Goal: Information Seeking & Learning: Find specific page/section

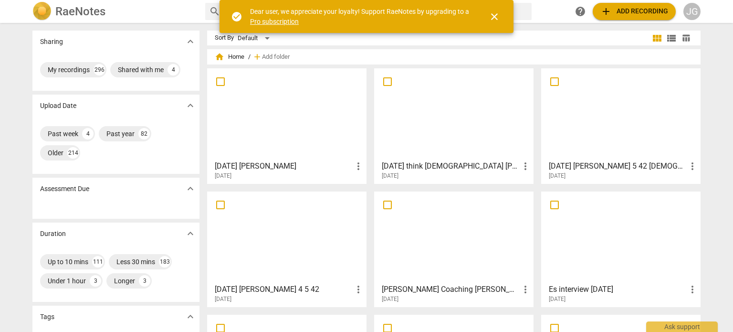
drag, startPoint x: 592, startPoint y: 165, endPoint x: 581, endPoint y: 128, distance: 37.8
click at [581, 128] on div at bounding box center [621, 114] width 153 height 85
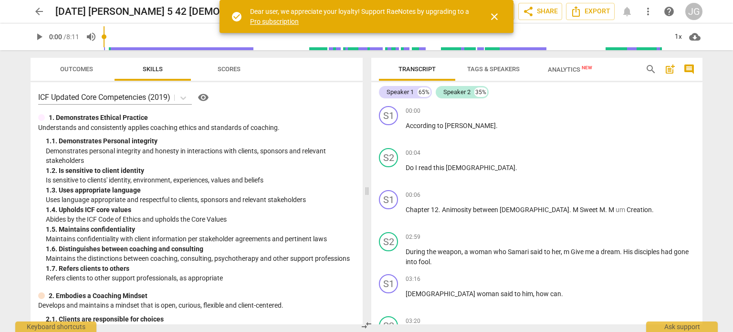
click at [36, 36] on span "play_arrow" at bounding box center [38, 36] width 11 height 11
click at [122, 8] on h2 "[DATE] [PERSON_NAME] 5 42 [DEMOGRAPHIC_DATA]" at bounding box center [174, 12] width 239 height 12
click at [305, 12] on span "edit" at bounding box center [310, 11] width 11 height 11
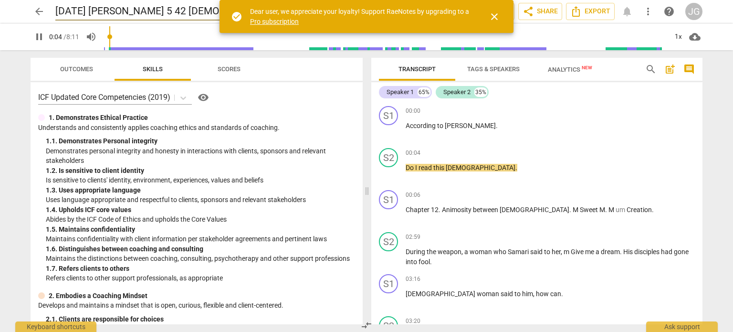
click at [122, 9] on input "[DATE] [PERSON_NAME] 5 42 [DEMOGRAPHIC_DATA]" at bounding box center [192, 11] width 275 height 18
type input "6"
type input "[DATE]John 5 42 [DEMOGRAPHIC_DATA]"
type input "7"
type input "[DATE] 201John 5 42 [DEMOGRAPHIC_DATA]"
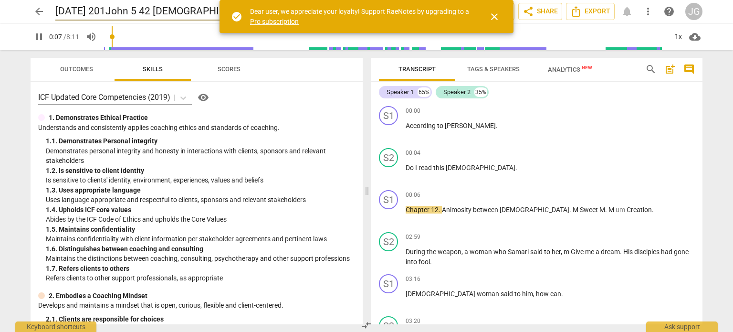
type input "7"
type input "[DATE]John 5 42 [DEMOGRAPHIC_DATA]"
type input "8"
type input "[DATE] [PERSON_NAME] 5 42 [DEMOGRAPHIC_DATA]"
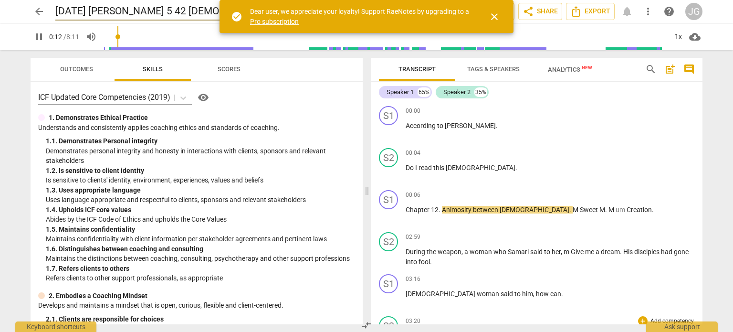
type input "12"
type input "[DATE] [PERSON_NAME] 5 42 [DEMOGRAPHIC_DATA]"
click at [479, 134] on div "00:00 + Add competency keyboard_arrow_right According to [PERSON_NAME] ." at bounding box center [550, 123] width 289 height 34
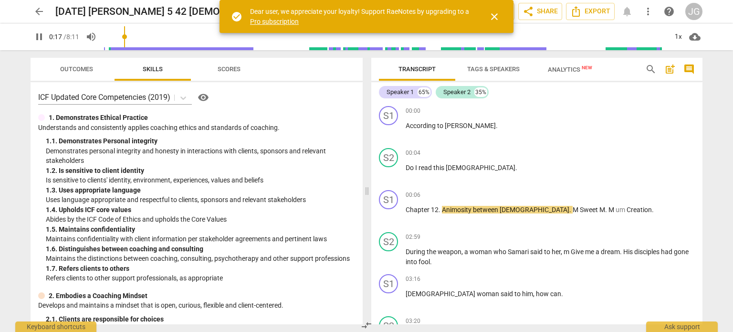
drag, startPoint x: 43, startPoint y: 34, endPoint x: 50, endPoint y: 33, distance: 6.7
click at [44, 34] on span "pause" at bounding box center [38, 36] width 11 height 11
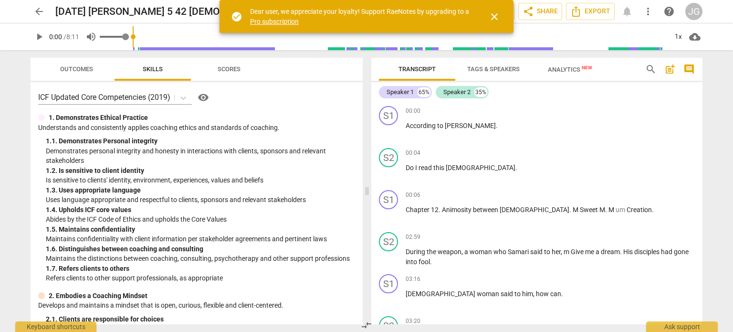
drag, startPoint x: 113, startPoint y: 36, endPoint x: 92, endPoint y: 33, distance: 21.3
click at [133, 33] on input "range" at bounding box center [400, 36] width 535 height 31
drag, startPoint x: 38, startPoint y: 35, endPoint x: 59, endPoint y: 42, distance: 22.6
click at [39, 35] on span "play_arrow" at bounding box center [38, 36] width 11 height 11
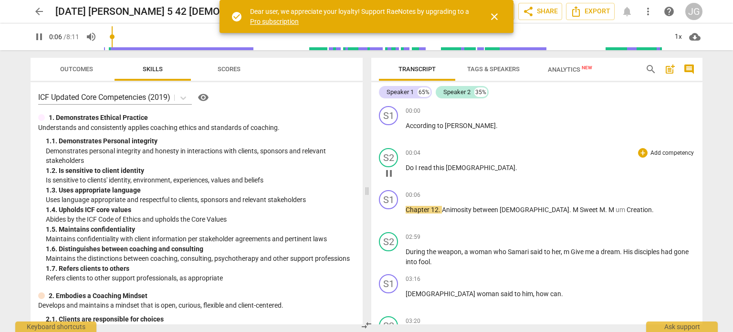
click at [412, 167] on span "Do" at bounding box center [411, 168] width 10 height 8
type input "8"
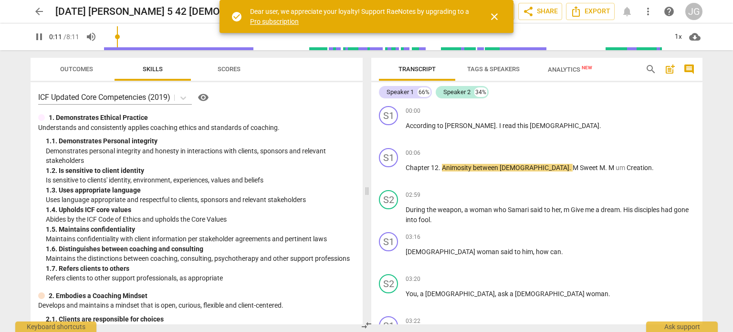
click at [412, 167] on span "Chapter" at bounding box center [418, 168] width 25 height 8
click at [499, 126] on span "I" at bounding box center [500, 126] width 3 height 8
type input "15"
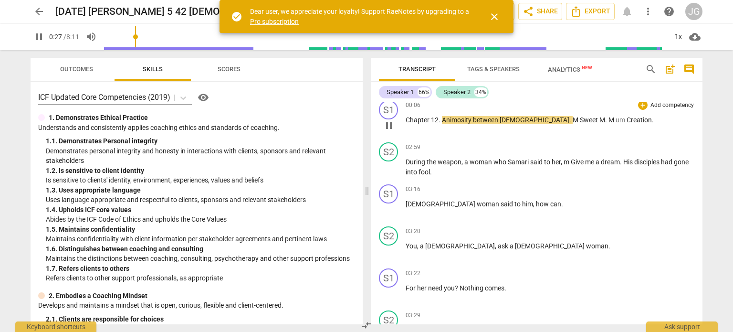
click at [443, 120] on span "Animosity" at bounding box center [457, 120] width 31 height 8
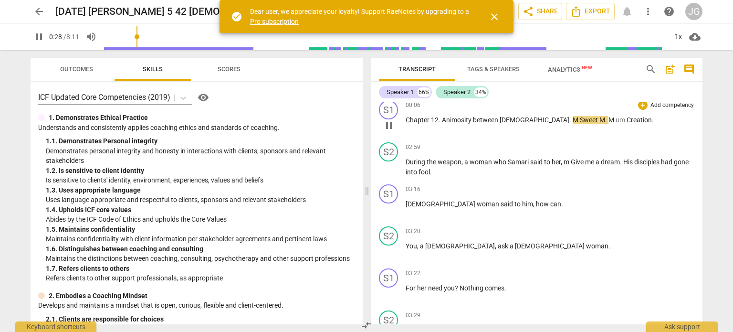
type input "29"
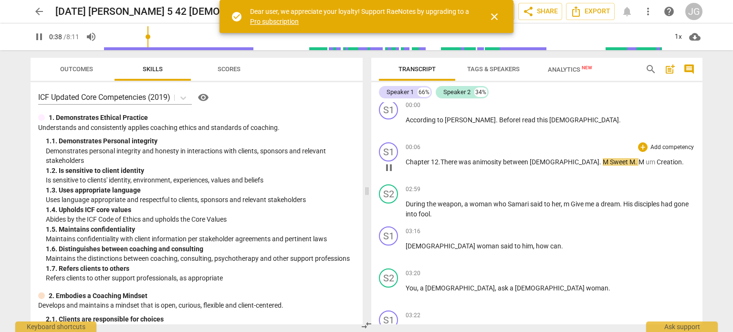
scroll to position [0, 0]
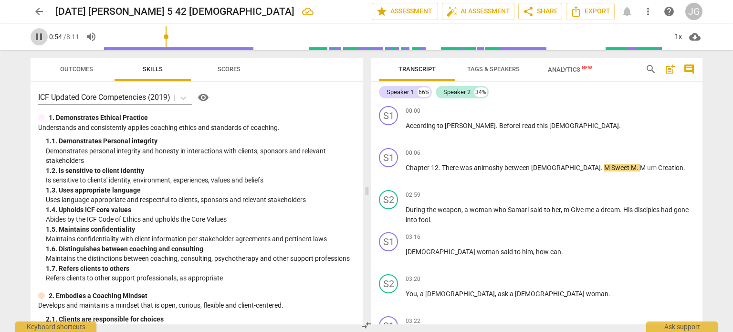
click at [41, 35] on span "pause" at bounding box center [38, 36] width 11 height 11
type input "54"
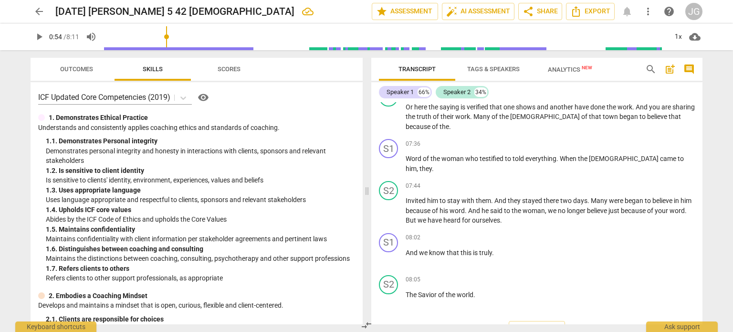
scroll to position [1125, 0]
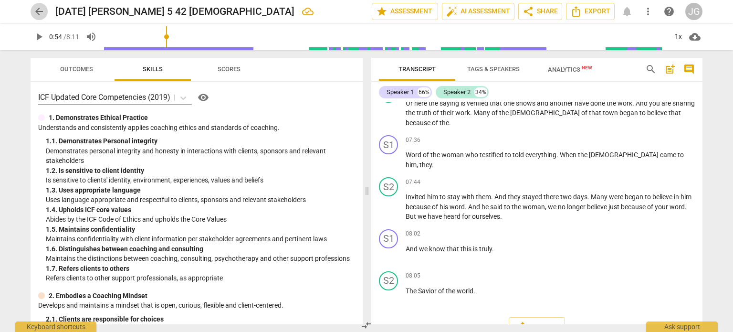
click at [38, 10] on span "arrow_back" at bounding box center [38, 11] width 11 height 11
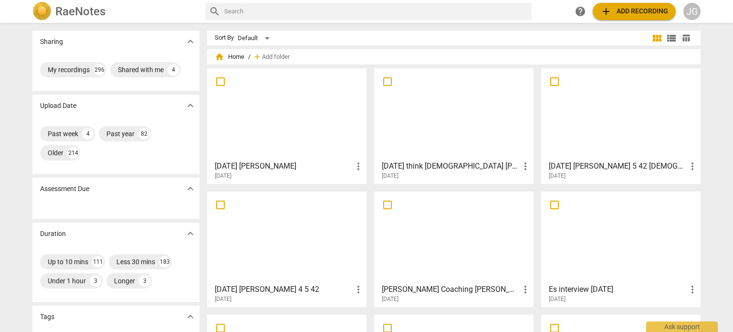
click at [285, 240] on div at bounding box center [287, 237] width 153 height 85
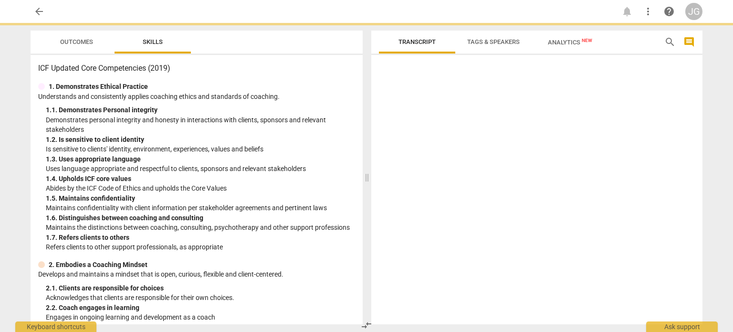
click at [285, 240] on div "1. 7. Refers clients to others" at bounding box center [200, 238] width 309 height 10
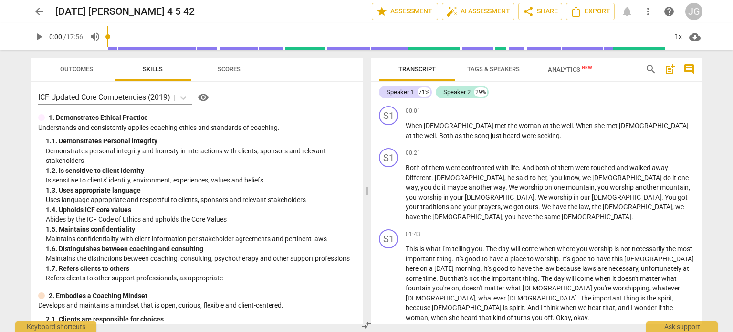
click at [39, 34] on span "play_arrow" at bounding box center [38, 36] width 11 height 11
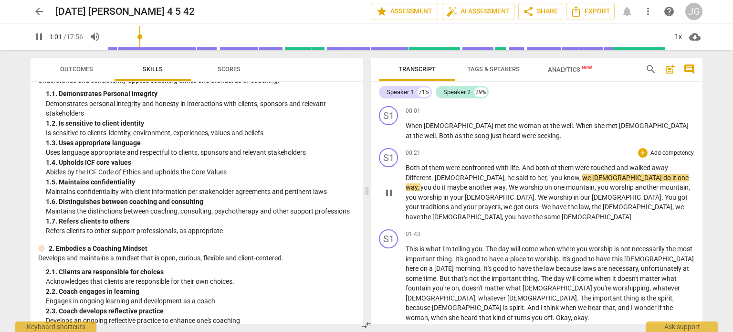
scroll to position [48, 0]
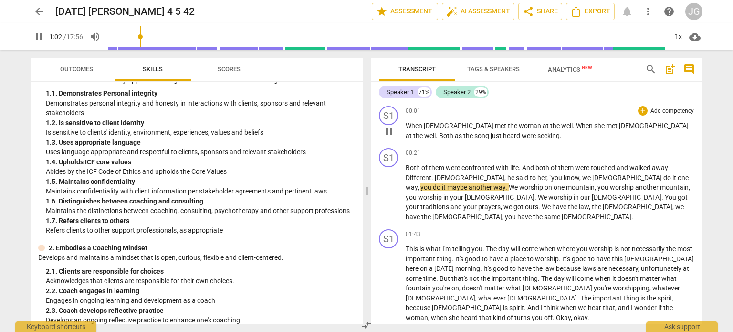
click at [403, 123] on div "S1 play_arrow pause" at bounding box center [392, 123] width 27 height 34
click at [407, 126] on span "When" at bounding box center [415, 126] width 18 height 8
click at [406, 126] on span "When" at bounding box center [415, 126] width 18 height 8
click at [406, 125] on span "When" at bounding box center [415, 126] width 18 height 8
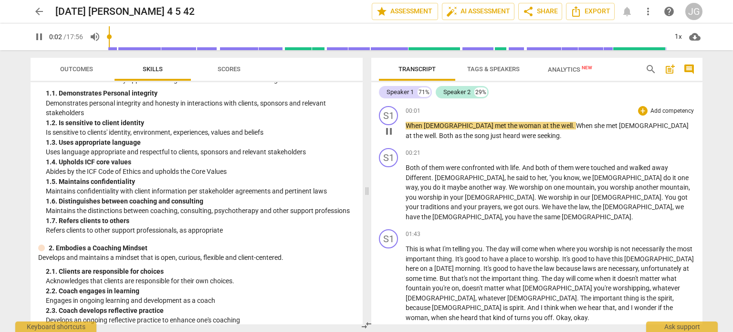
click at [516, 133] on p "When [PERSON_NAME] met the woman at the well . When she met [PERSON_NAME] at th…" at bounding box center [550, 131] width 289 height 20
click at [573, 126] on span "." at bounding box center [574, 126] width 3 height 8
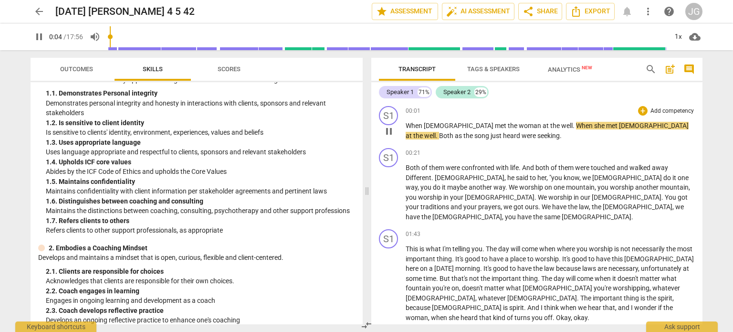
click at [576, 128] on span "When" at bounding box center [585, 126] width 18 height 8
type input "6"
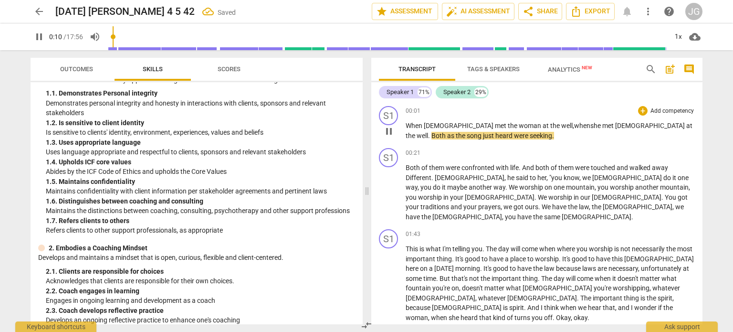
click at [603, 125] on span "met" at bounding box center [609, 126] width 13 height 8
click at [447, 132] on span "Both" at bounding box center [440, 136] width 16 height 8
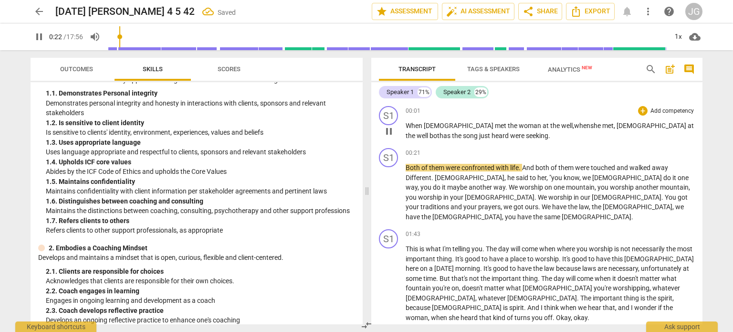
click at [492, 132] on span "just" at bounding box center [485, 136] width 12 height 8
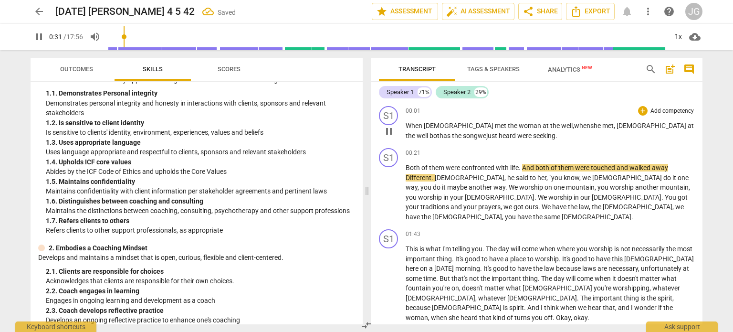
click at [617, 122] on span "[DEMOGRAPHIC_DATA]" at bounding box center [652, 126] width 71 height 8
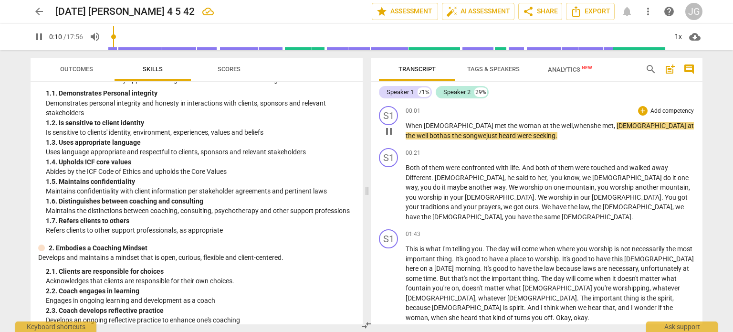
click at [439, 127] on span "[DEMOGRAPHIC_DATA]" at bounding box center [459, 126] width 71 height 8
click at [441, 128] on span "[DEMOGRAPHIC_DATA]" at bounding box center [459, 126] width 71 height 8
click at [434, 132] on span "well b" at bounding box center [425, 136] width 17 height 8
click at [617, 125] on span "[DEMOGRAPHIC_DATA]" at bounding box center [652, 126] width 71 height 8
click at [500, 135] on span "heard" at bounding box center [509, 136] width 19 height 8
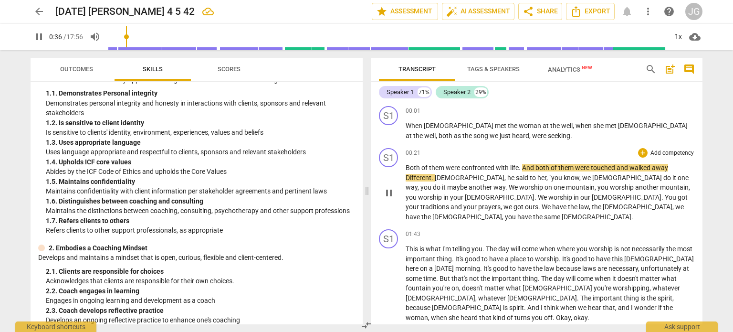
click at [411, 178] on span "Different" at bounding box center [419, 178] width 26 height 8
type input "37"
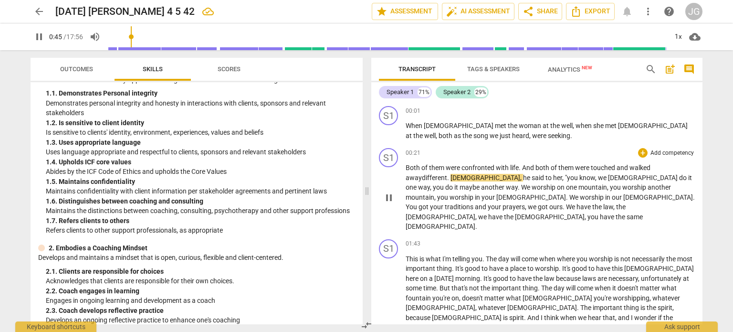
click at [565, 178] on span ""you" at bounding box center [572, 178] width 14 height 8
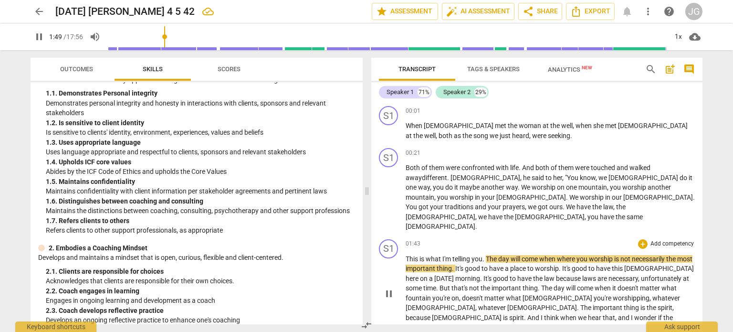
click at [409, 255] on span "This" at bounding box center [413, 259] width 14 height 8
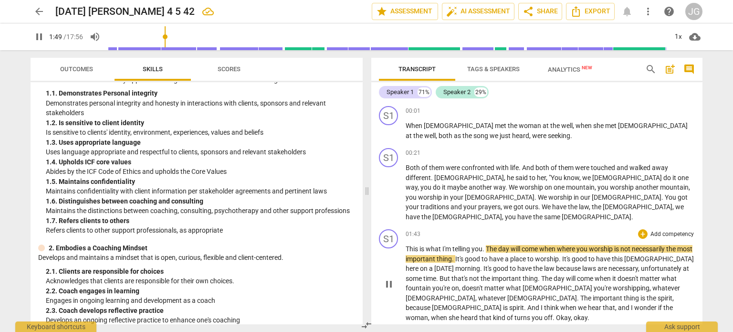
click at [409, 245] on span "This" at bounding box center [413, 249] width 14 height 8
click at [525, 203] on span "got" at bounding box center [519, 207] width 11 height 8
click at [568, 213] on span "[DEMOGRAPHIC_DATA]" at bounding box center [597, 217] width 70 height 8
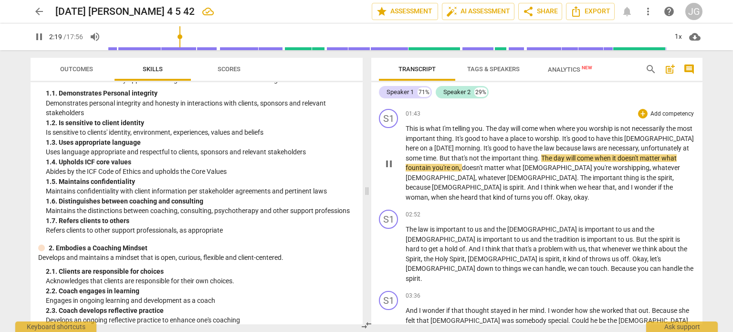
scroll to position [143, 0]
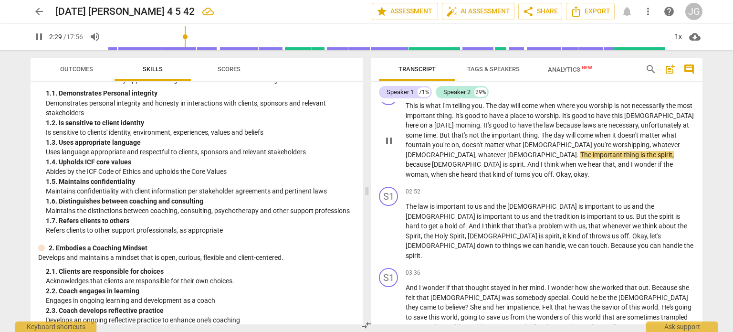
click at [433, 141] on span "fountain" at bounding box center [419, 145] width 27 height 8
type input "150"
click at [493, 170] on span "that" at bounding box center [486, 174] width 14 height 8
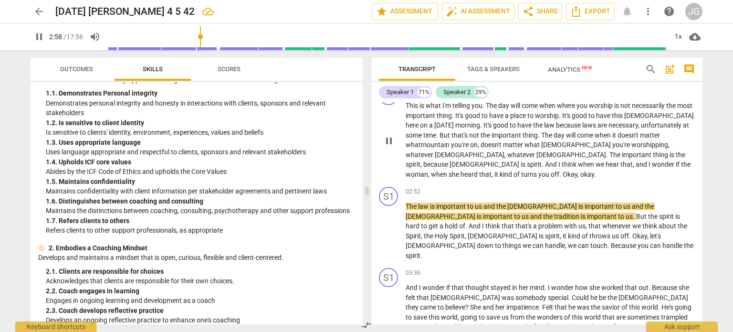
click at [421, 160] on span "spirit" at bounding box center [413, 164] width 15 height 8
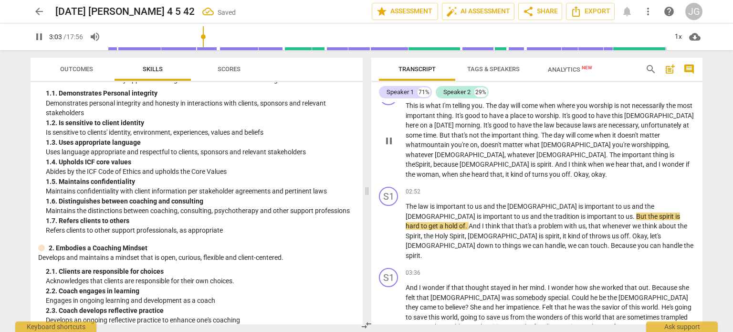
click at [552, 160] on span "spirit" at bounding box center [544, 164] width 15 height 8
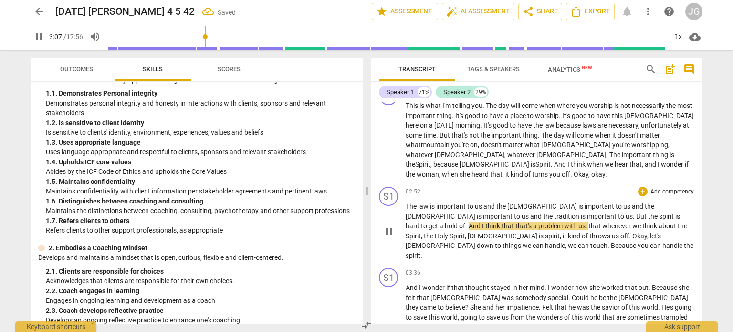
click at [659, 212] on span "spirit" at bounding box center [667, 216] width 16 height 8
type input "188"
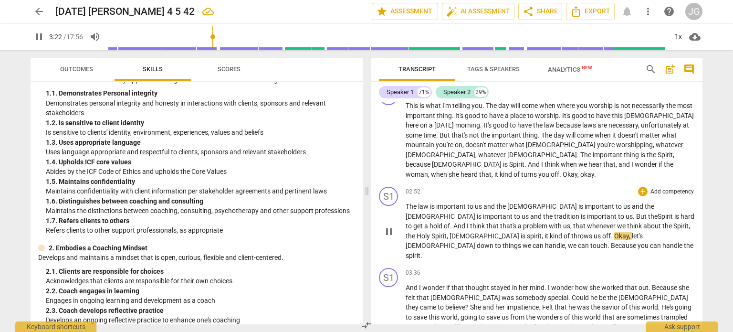
click at [542, 232] on span "spirit" at bounding box center [534, 236] width 15 height 8
click at [602, 232] on span "off" at bounding box center [606, 236] width 9 height 8
click at [444, 216] on p "The law is important to us and the [DEMOGRAPHIC_DATA] is important to us and th…" at bounding box center [550, 231] width 289 height 59
click at [445, 216] on p "The law is important to us and the [DEMOGRAPHIC_DATA] is important to us and th…" at bounding box center [550, 231] width 289 height 59
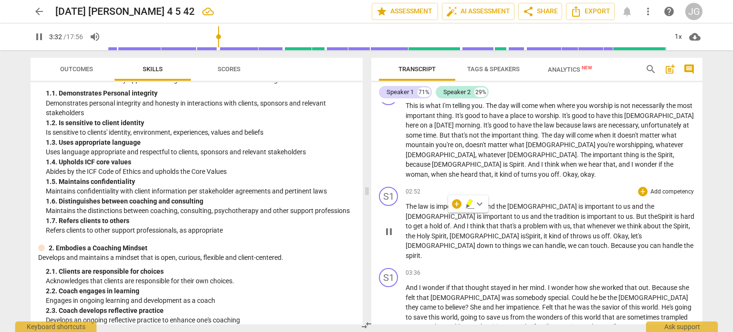
click at [614, 232] on span "Okay" at bounding box center [621, 236] width 15 height 8
click at [631, 232] on span "let's" at bounding box center [636, 236] width 11 height 8
click at [495, 242] on span "down" at bounding box center [486, 246] width 18 height 8
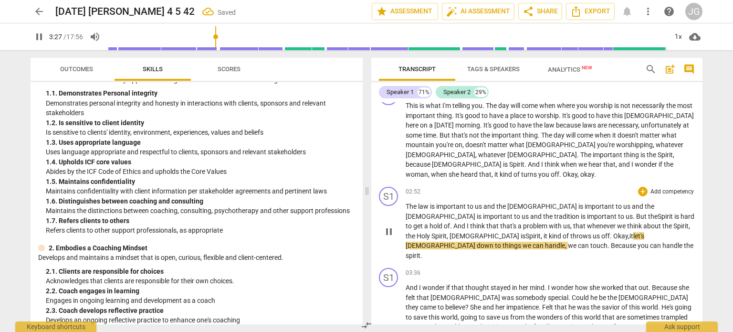
click at [593, 232] on span "us" at bounding box center [597, 236] width 9 height 8
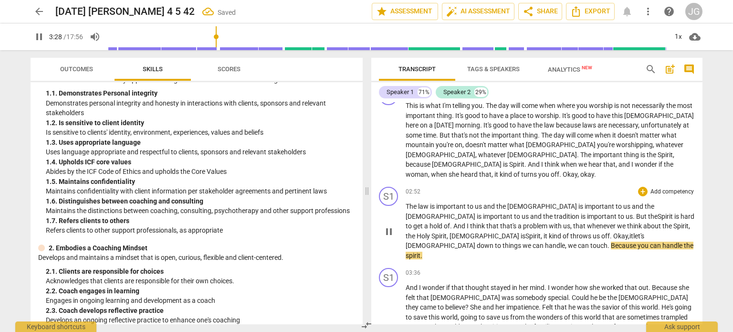
click at [663, 222] on span "the" at bounding box center [668, 226] width 11 height 8
click at [503, 242] on span "to" at bounding box center [499, 246] width 8 height 8
click at [432, 252] on span "spirit" at bounding box center [424, 256] width 15 height 8
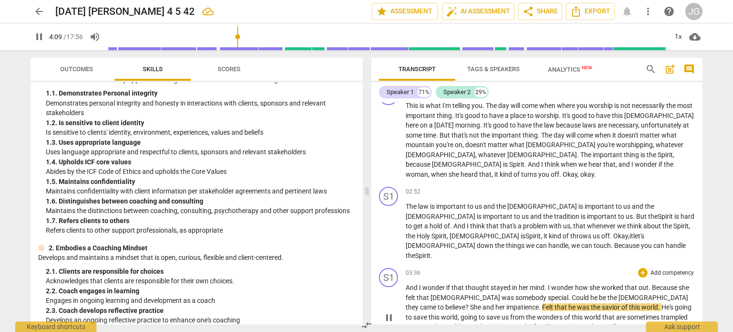
click at [507, 303] on span "impatience" at bounding box center [523, 307] width 32 height 8
type input "250"
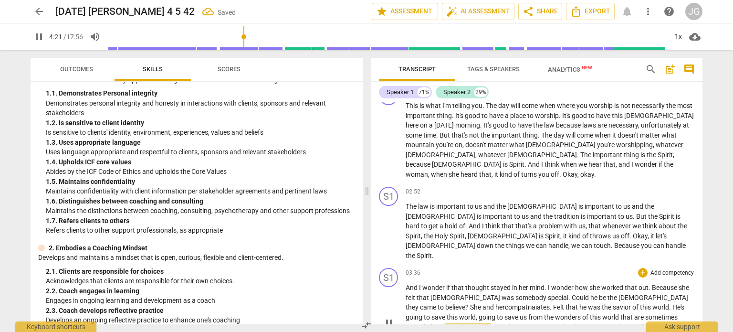
click at [496, 303] on span "her compatriaiates" at bounding box center [523, 307] width 54 height 8
click at [572, 294] on span "Could" at bounding box center [581, 298] width 19 height 8
click at [548, 303] on span "Felt" at bounding box center [554, 307] width 12 height 8
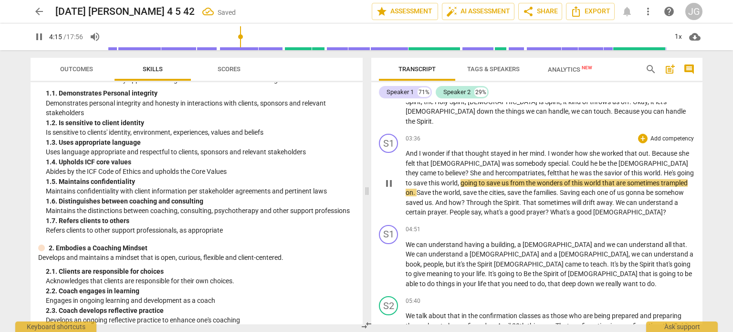
scroll to position [287, 0]
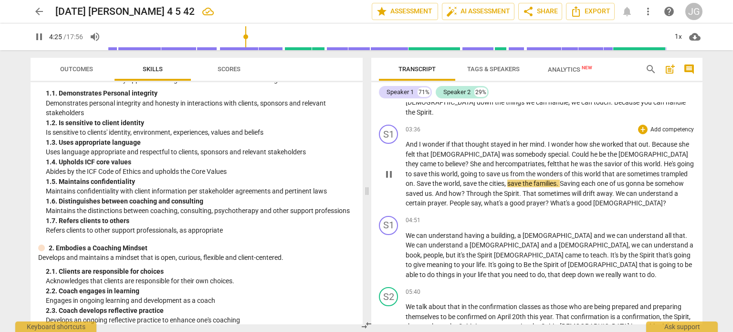
click at [433, 180] on span "Save" at bounding box center [425, 184] width 16 height 8
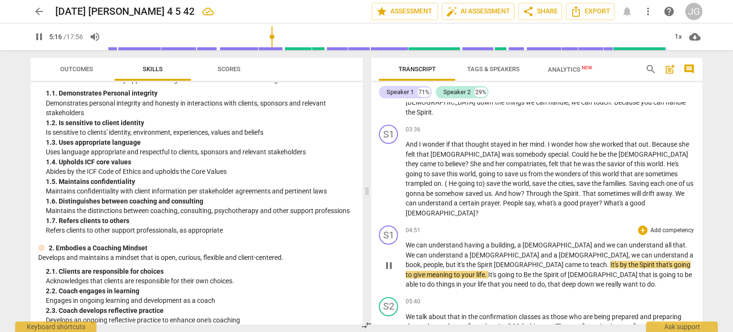
click at [443, 261] on span "people" at bounding box center [434, 265] width 20 height 8
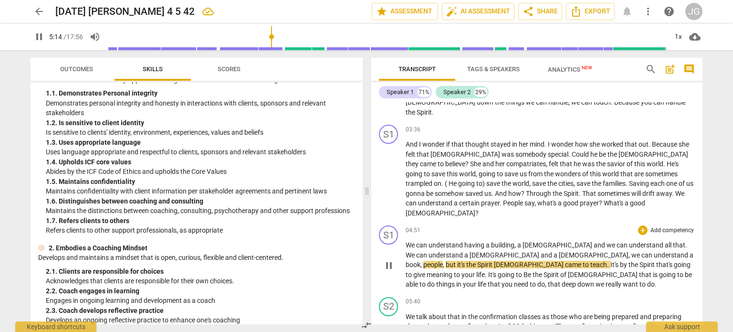
click at [494, 261] on span "Spirit" at bounding box center [486, 265] width 17 height 8
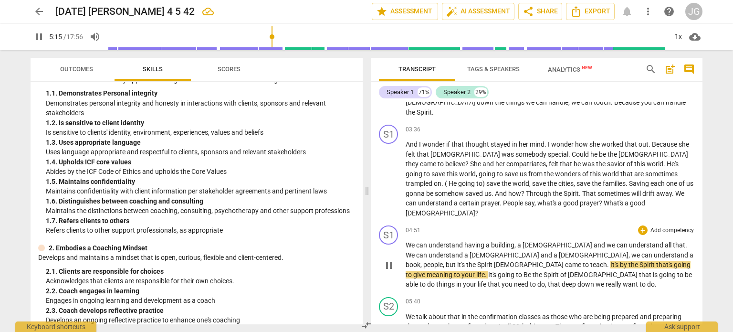
type input "316"
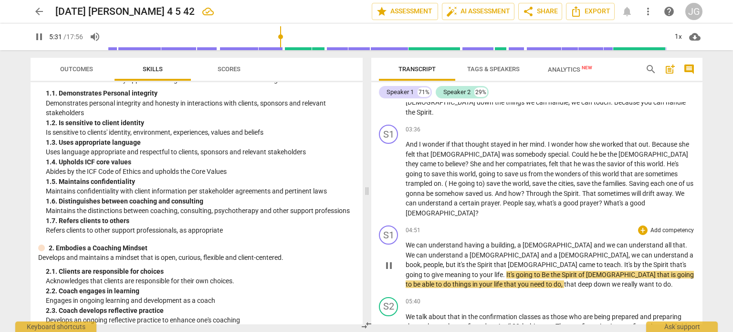
click at [551, 271] on span "Be" at bounding box center [546, 275] width 9 height 8
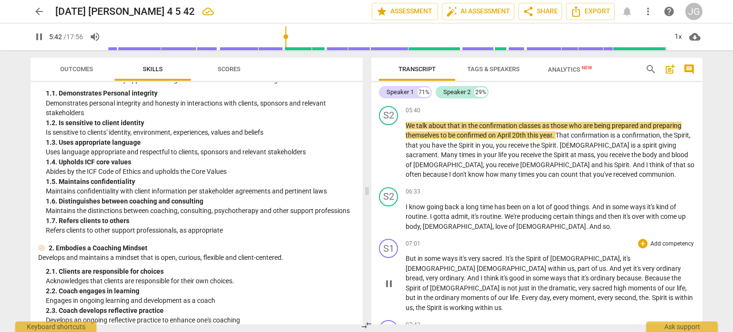
scroll to position [430, 0]
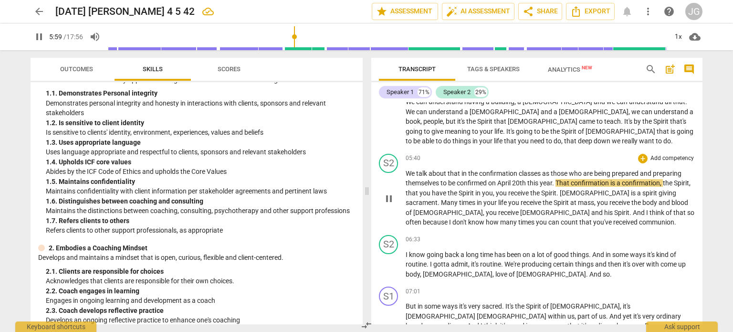
click at [643, 189] on span "spirit" at bounding box center [651, 193] width 16 height 8
type input "360"
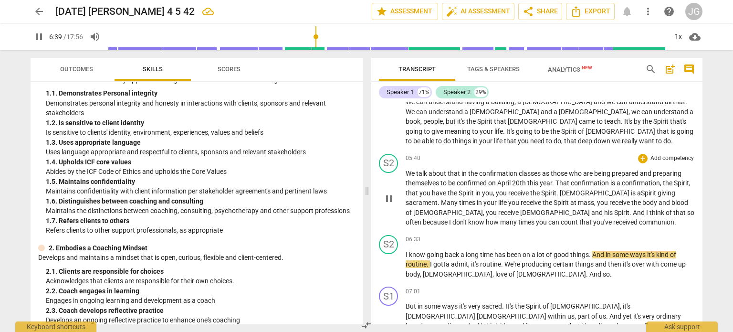
click at [561, 218] on span "count" at bounding box center [570, 222] width 19 height 8
click at [589, 251] on span "things" at bounding box center [580, 255] width 19 height 8
type input "403"
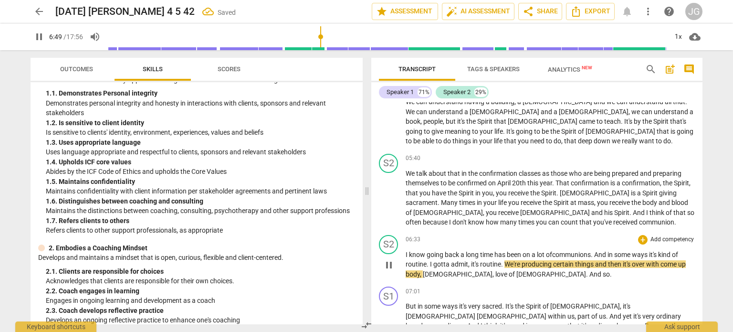
click at [417, 251] on span "know" at bounding box center [418, 255] width 18 height 8
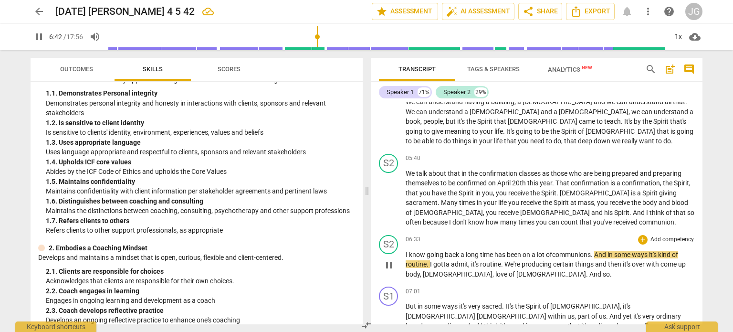
click at [466, 251] on span "long" at bounding box center [473, 255] width 14 height 8
click at [466, 251] on span "a" at bounding box center [463, 255] width 5 height 8
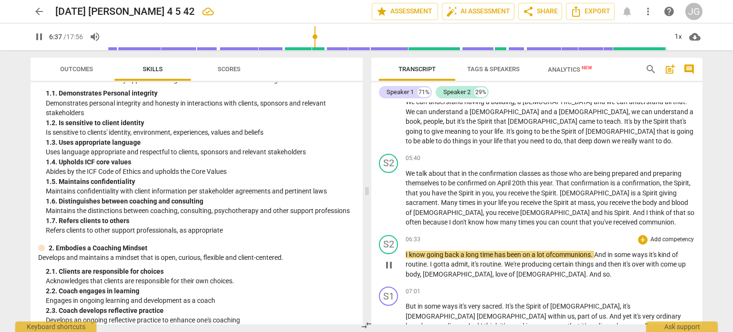
click at [493, 251] on span "time" at bounding box center [487, 255] width 14 height 8
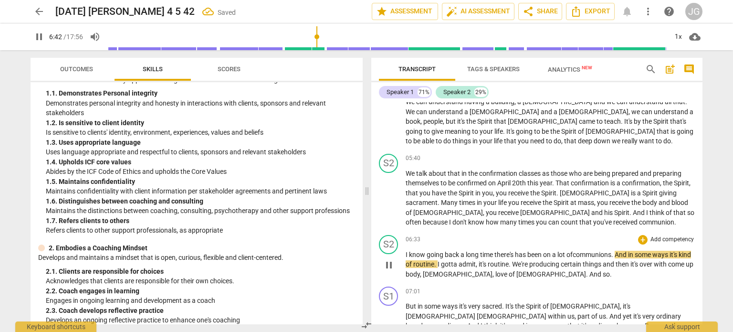
click at [579, 251] on span "of communion" at bounding box center [588, 255] width 42 height 8
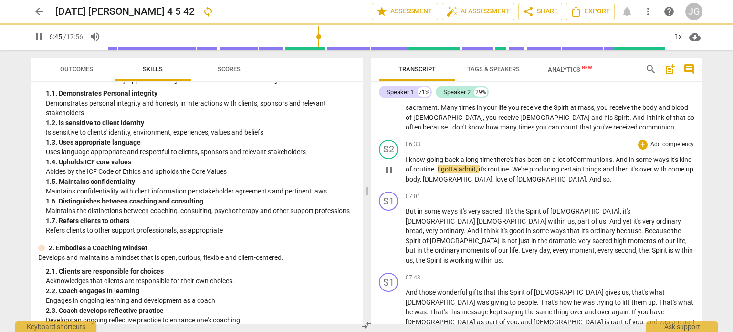
scroll to position [525, 0]
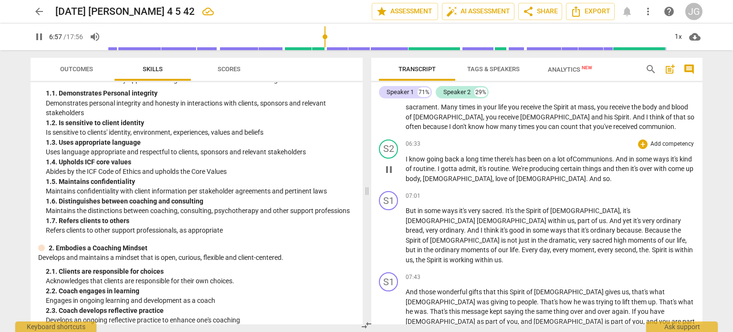
click at [557, 165] on span "producing" at bounding box center [546, 169] width 32 height 8
click at [669, 165] on span "come" at bounding box center [678, 169] width 18 height 8
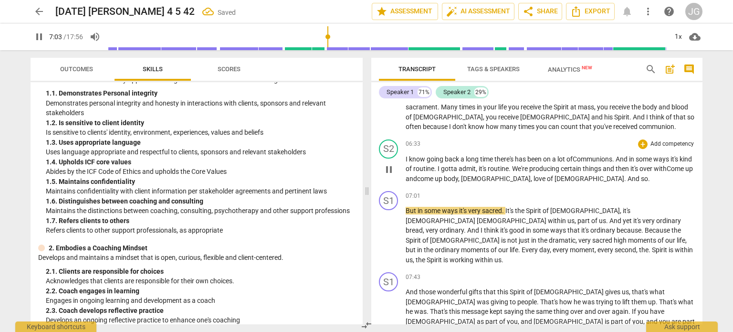
click at [444, 175] on span "up" at bounding box center [439, 179] width 9 height 8
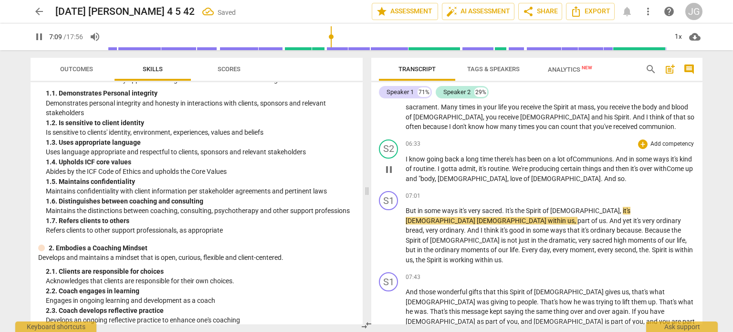
click at [435, 175] on span "body" at bounding box center [428, 179] width 14 height 8
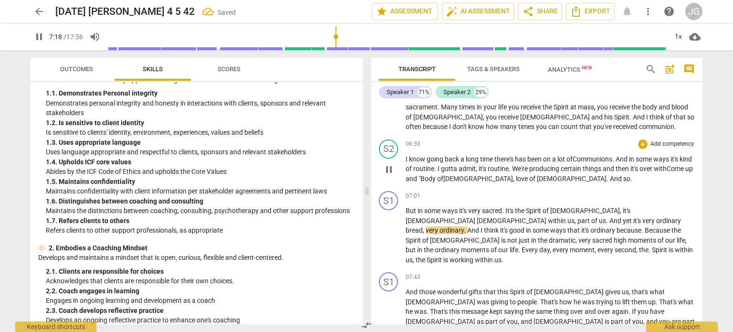
click at [520, 175] on span "love" at bounding box center [522, 179] width 13 height 8
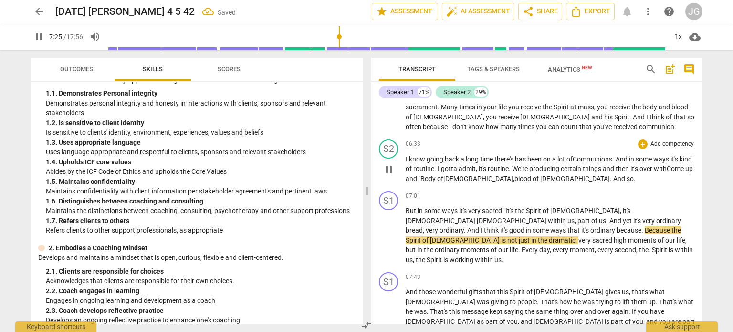
click at [577, 154] on p "I know going back a long time there's has been on a lot of Communion s . And in…" at bounding box center [550, 169] width 289 height 30
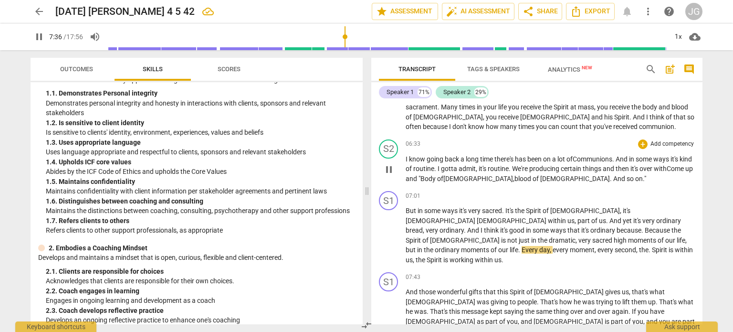
click at [476, 165] on span "admit" at bounding box center [467, 169] width 17 height 8
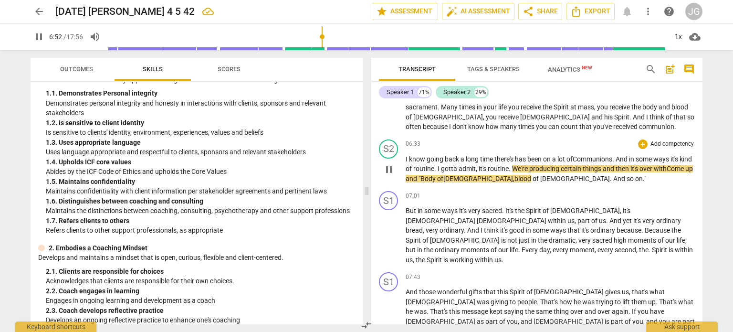
click at [476, 165] on span "admit" at bounding box center [467, 169] width 17 height 8
click at [561, 165] on span "producing" at bounding box center [546, 169] width 32 height 8
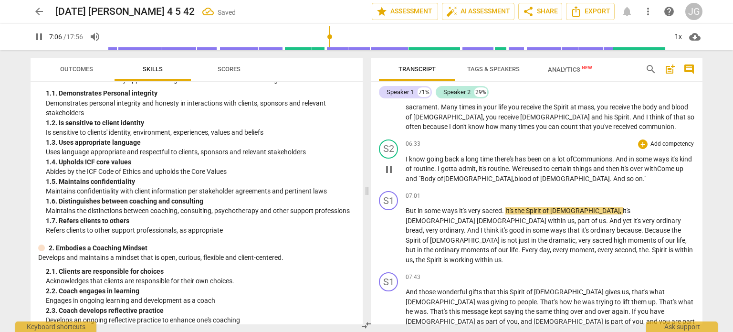
click at [645, 165] on span "over" at bounding box center [637, 169] width 14 height 8
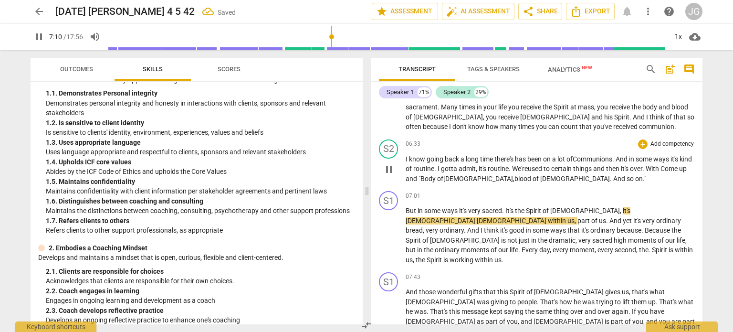
click at [420, 165] on span "With Come up and "B" at bounding box center [546, 174] width 281 height 18
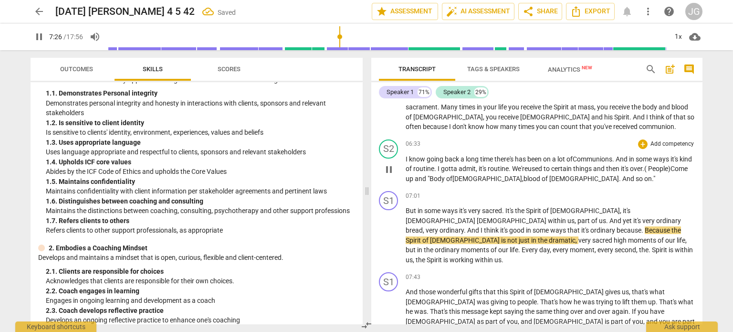
click at [434, 165] on span "Come up and "B" at bounding box center [547, 174] width 282 height 18
click at [433, 165] on span "ome up and "B" at bounding box center [547, 174] width 283 height 18
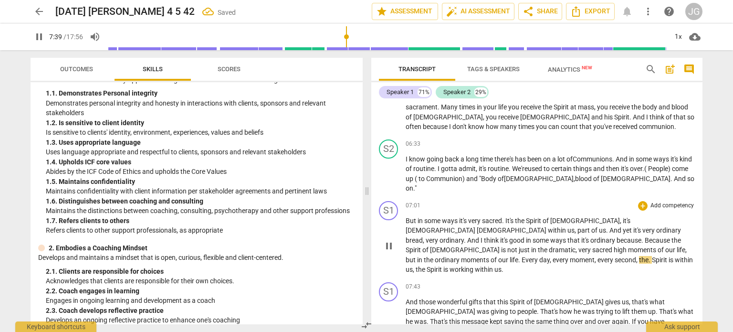
click at [423, 236] on span "bread" at bounding box center [414, 240] width 17 height 8
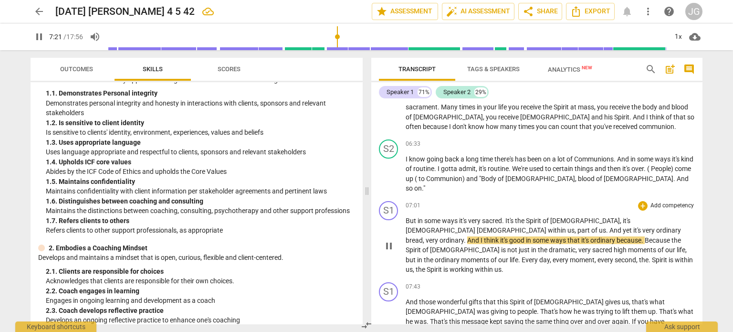
click at [440, 217] on span "some" at bounding box center [433, 221] width 18 height 8
click at [441, 217] on span "some" at bounding box center [433, 221] width 18 height 8
click at [657, 226] on span "ordinary" at bounding box center [669, 230] width 25 height 8
type input "441"
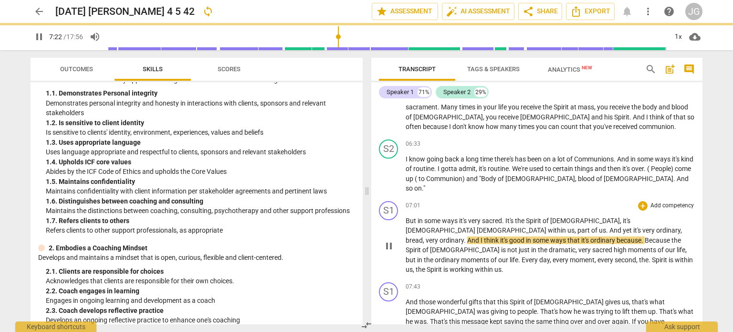
click at [426, 236] on span "," at bounding box center [424, 240] width 3 height 8
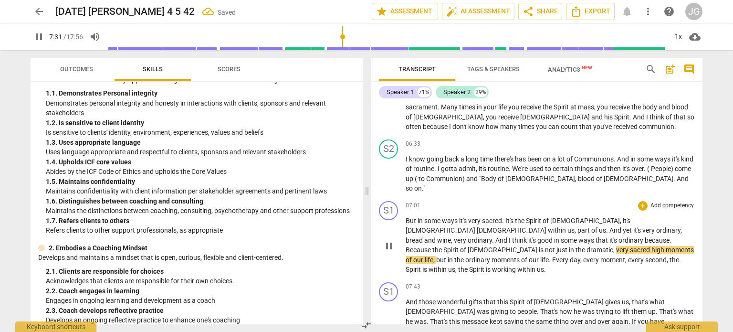
click at [433, 246] on span "Because" at bounding box center [419, 250] width 27 height 8
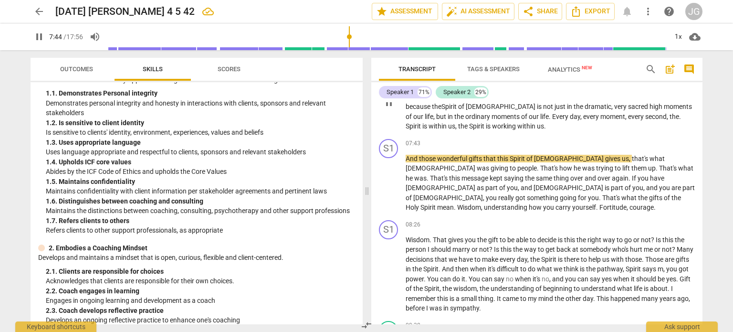
scroll to position [621, 0]
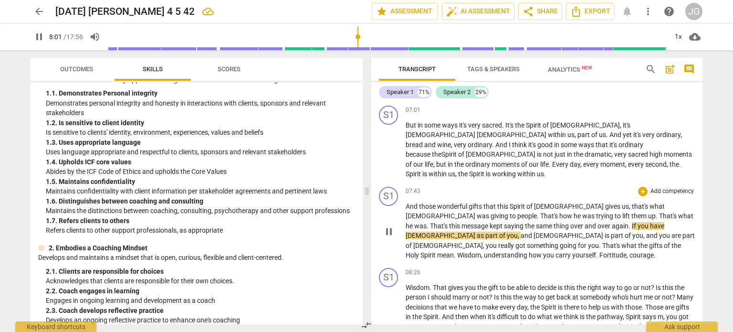
click at [414, 222] on span "he" at bounding box center [410, 226] width 9 height 8
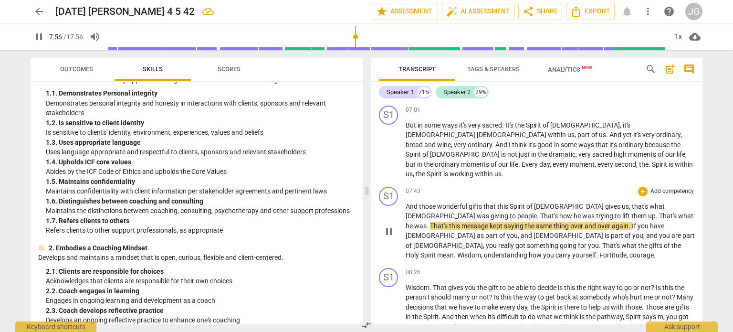
click at [462, 222] on span "this" at bounding box center [455, 226] width 12 height 8
type input "478"
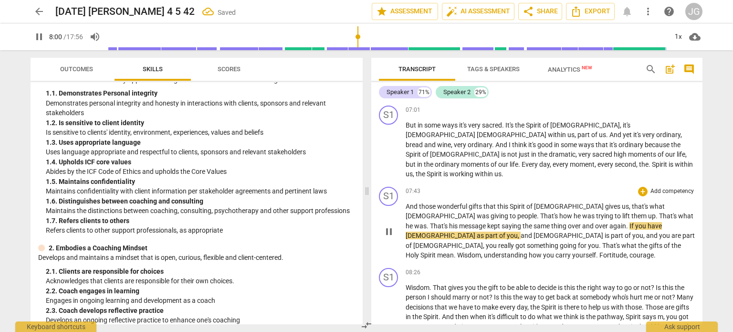
click at [449, 222] on span "That's" at bounding box center [439, 226] width 19 height 8
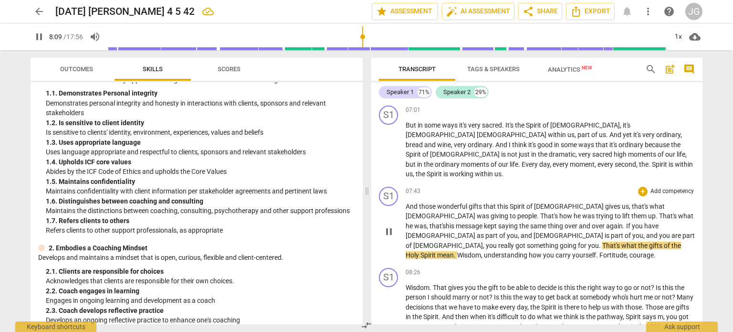
click at [599, 242] on span "." at bounding box center [600, 246] width 3 height 8
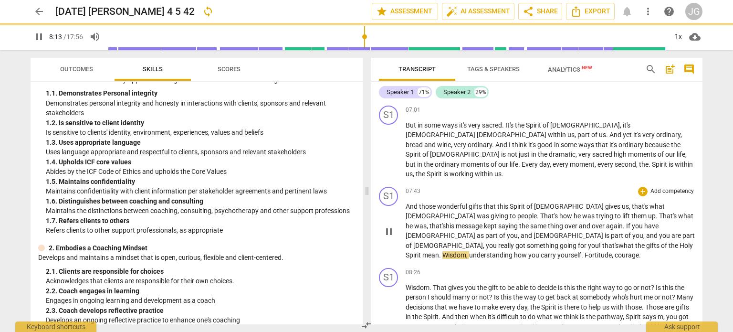
click at [603, 242] on span "that's" at bounding box center [611, 246] width 16 height 8
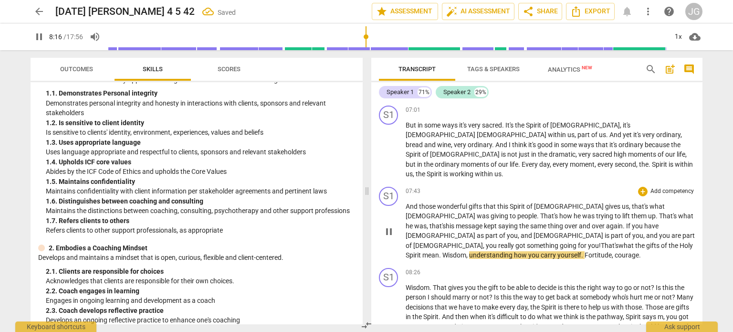
click at [439, 251] on span "." at bounding box center [440, 255] width 3 height 8
click at [443, 251] on span "wisdom" at bounding box center [454, 255] width 23 height 8
click at [611, 251] on span "," at bounding box center [612, 255] width 3 height 8
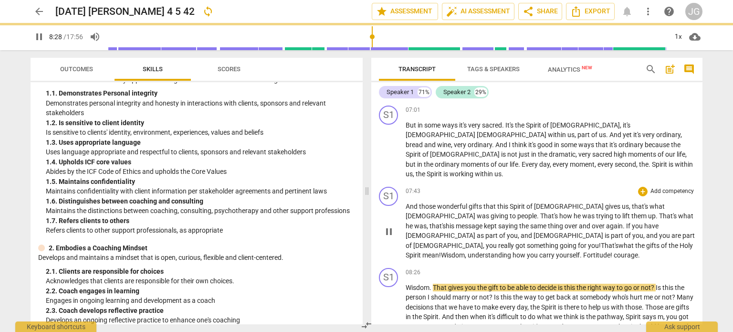
click at [614, 251] on span "courage" at bounding box center [626, 255] width 24 height 8
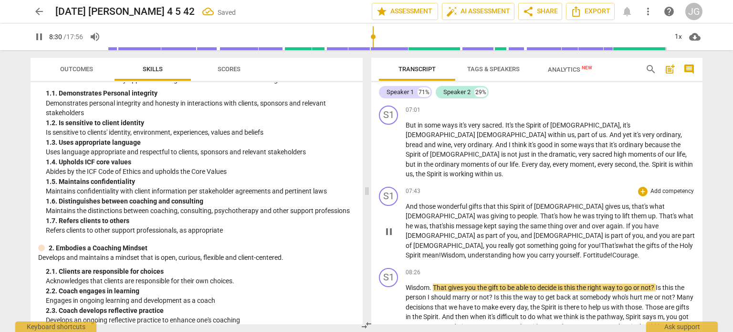
click at [638, 251] on span "." at bounding box center [639, 255] width 2 height 8
click at [436, 284] on span "That" at bounding box center [440, 288] width 15 height 8
type input "515"
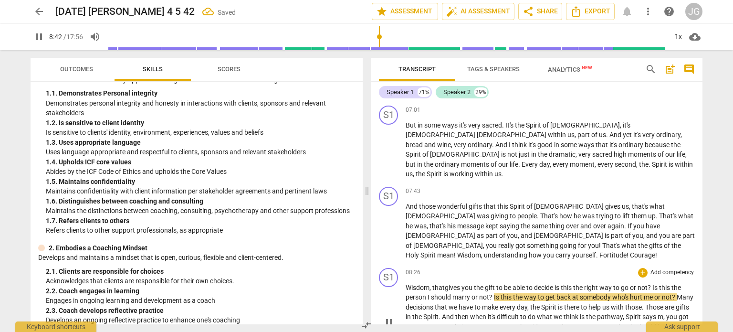
click at [555, 284] on span "decide" at bounding box center [544, 288] width 21 height 8
click at [562, 284] on span "is" at bounding box center [560, 288] width 6 height 8
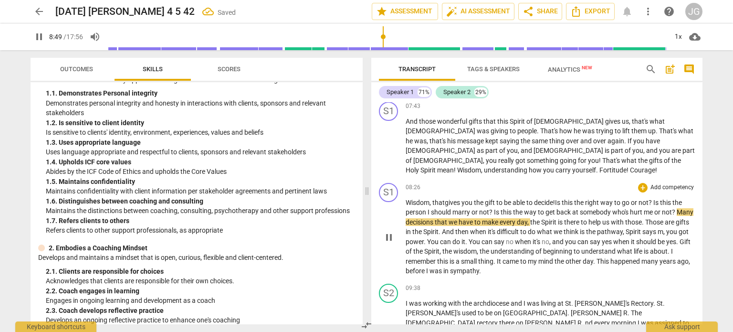
scroll to position [716, 0]
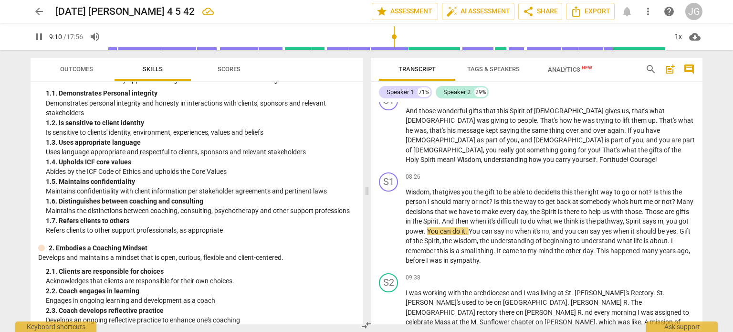
click at [37, 36] on span "pause" at bounding box center [38, 36] width 11 height 11
click at [39, 35] on span "play_arrow" at bounding box center [38, 36] width 11 height 11
click at [469, 227] on span "." at bounding box center [467, 231] width 3 height 8
type input "555"
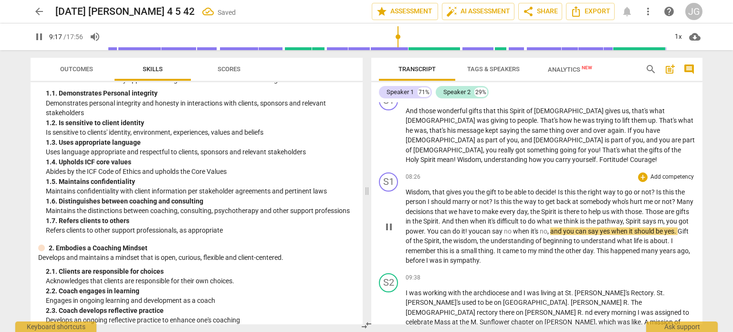
click at [480, 227] on span "you" at bounding box center [474, 231] width 11 height 8
click at [677, 227] on span "Gift" at bounding box center [682, 231] width 11 height 8
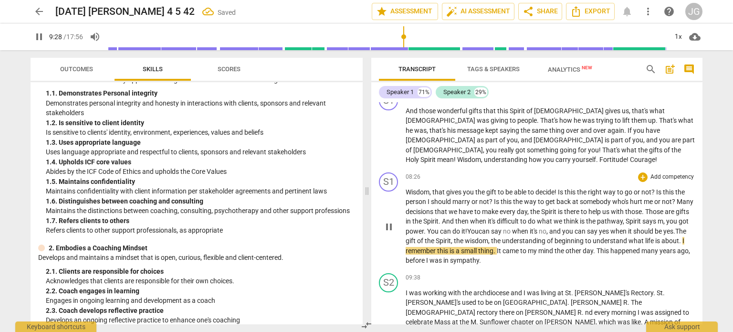
click at [425, 237] on span "of" at bounding box center [421, 241] width 8 height 8
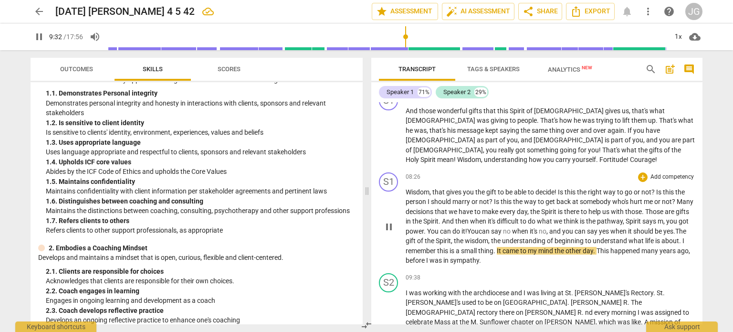
click at [437, 247] on span "remember" at bounding box center [422, 251] width 32 height 8
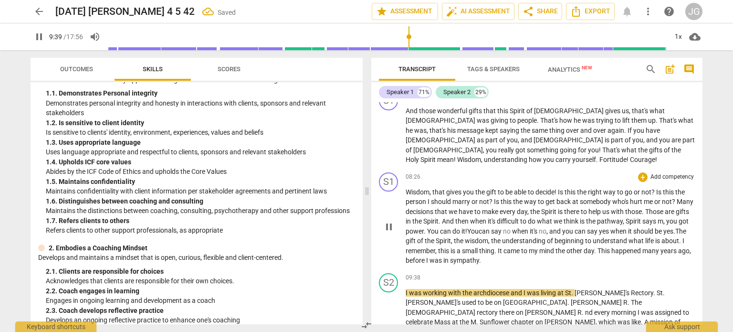
click at [534, 192] on p "Wisdom , that gives you the gift to be able to decide ! Is this the right way t…" at bounding box center [550, 226] width 289 height 78
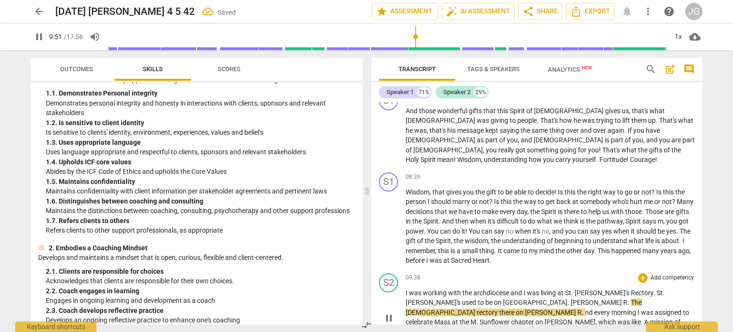
click at [571, 298] on span "[PERSON_NAME]" at bounding box center [597, 302] width 53 height 8
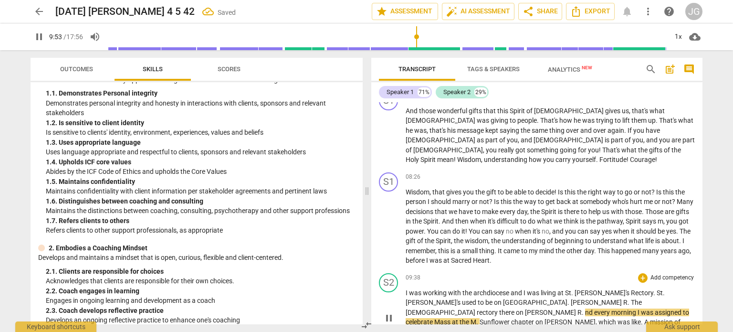
type input "594"
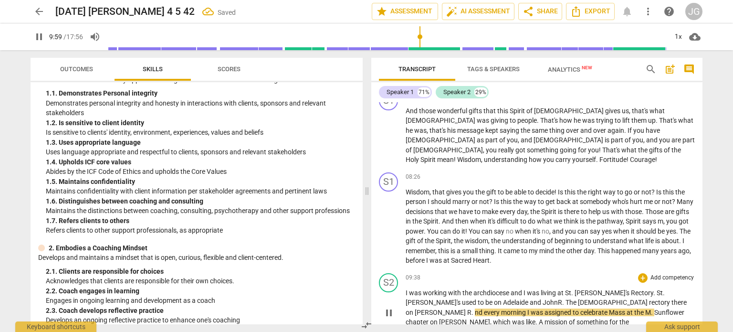
click at [578, 298] on span "[DEMOGRAPHIC_DATA]" at bounding box center [613, 302] width 71 height 8
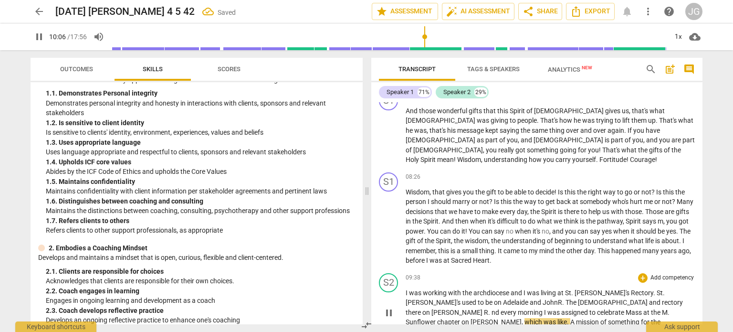
click at [668, 308] on span "." at bounding box center [669, 312] width 2 height 8
click at [475, 318] on span "chapter" at bounding box center [462, 322] width 24 height 8
click at [597, 308] on span "celebrate" at bounding box center [611, 312] width 29 height 8
click at [610, 318] on span "mission" at bounding box center [598, 322] width 24 height 8
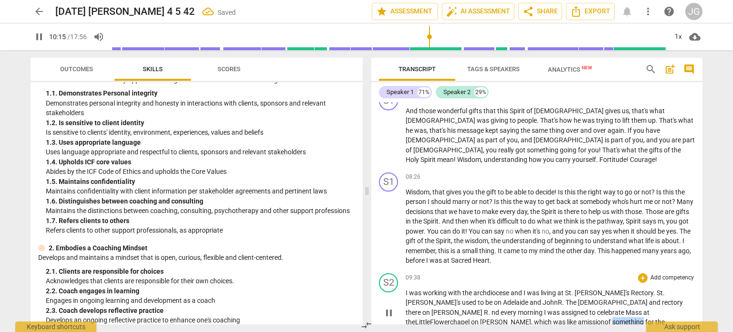
drag, startPoint x: 437, startPoint y: 253, endPoint x: 403, endPoint y: 256, distance: 35.0
click at [403, 269] on div "S2 play_arrow pause 09:38 + Add competency keyboard_arrow_right I was working w…" at bounding box center [536, 305] width 331 height 72
click at [613, 318] on span "St. [PERSON_NAME]'s f" at bounding box center [646, 322] width 67 height 8
click at [501, 328] on span "6:30" at bounding box center [494, 332] width 14 height 8
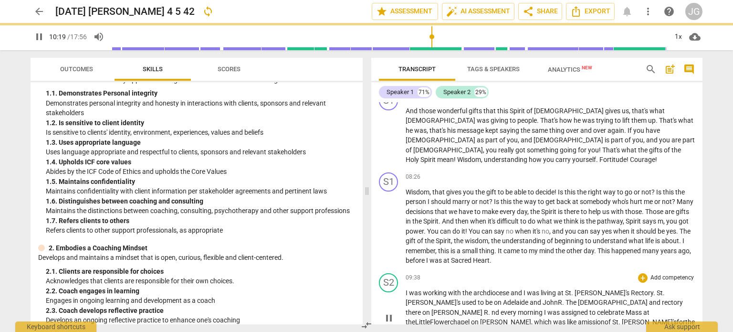
click at [483, 328] on span "At" at bounding box center [483, 332] width 8 height 8
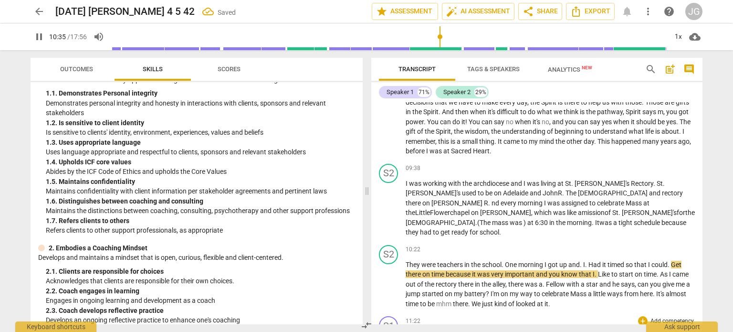
scroll to position [812, 0]
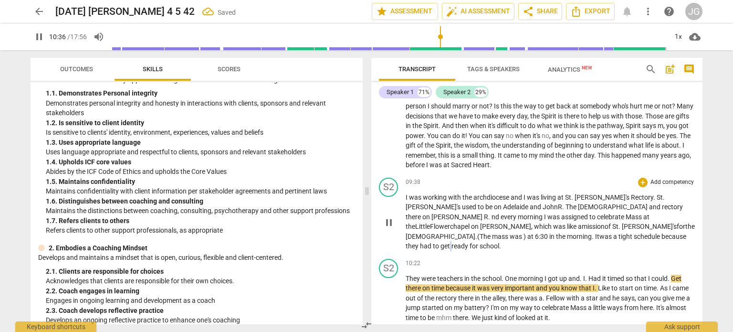
click at [452, 242] on span "get" at bounding box center [446, 246] width 11 height 8
click at [478, 192] on p "I was working with the archdiocese and I was living at [GEOGRAPHIC_DATA][PERSON…" at bounding box center [550, 221] width 289 height 59
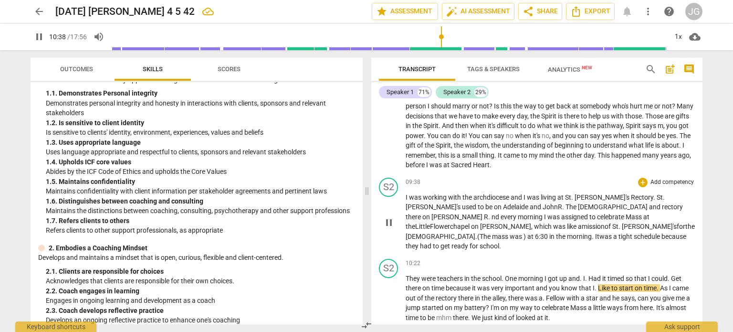
click at [614, 233] on span "was" at bounding box center [607, 237] width 14 height 8
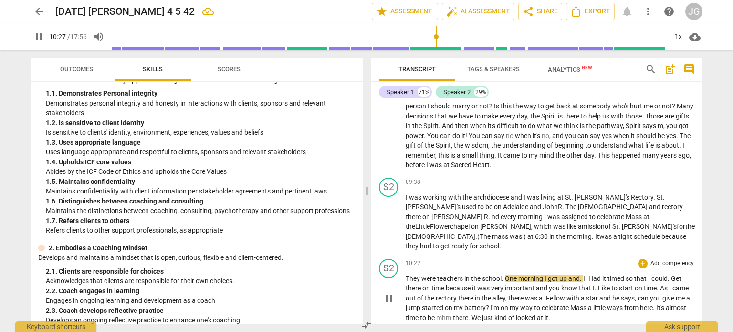
click at [406, 275] on span "They" at bounding box center [414, 279] width 16 height 8
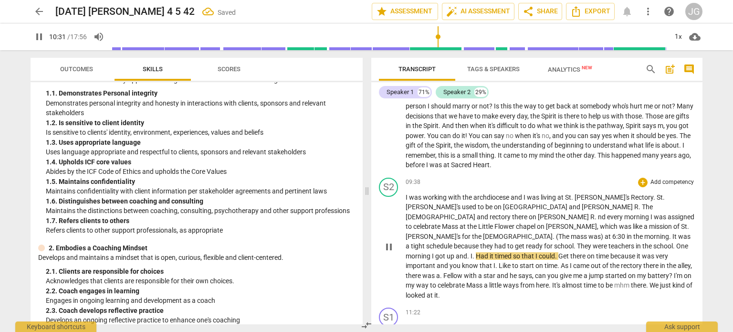
click at [471, 252] on span "." at bounding box center [468, 256] width 3 height 8
type input "633"
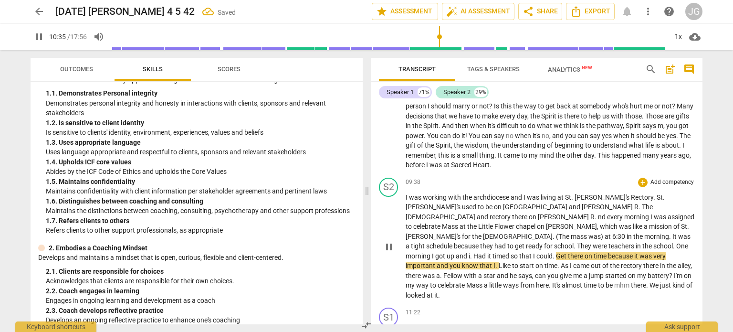
click at [474, 252] on span "." at bounding box center [471, 256] width 3 height 8
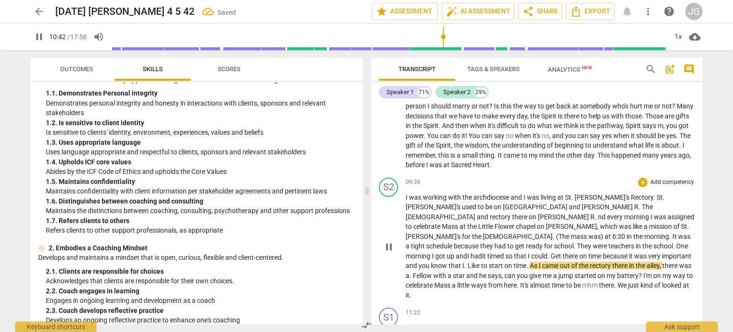
click at [551, 252] on span "Get" at bounding box center [557, 256] width 12 height 8
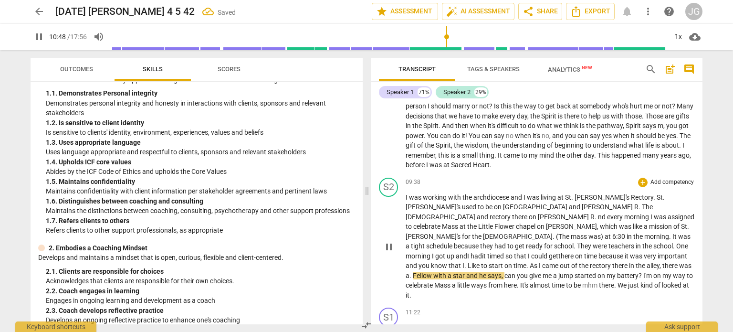
click at [468, 262] on span "Like" at bounding box center [474, 266] width 13 height 8
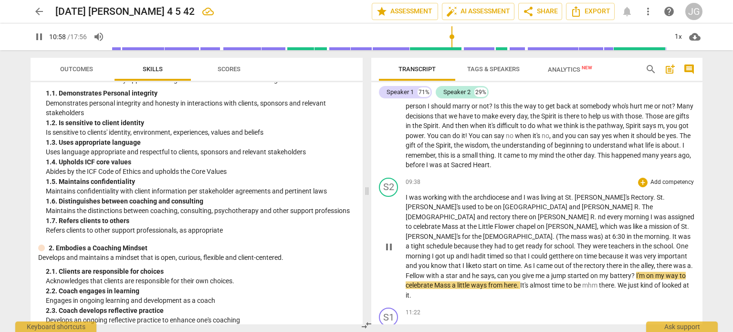
click at [524, 262] on span "As" at bounding box center [528, 266] width 9 height 8
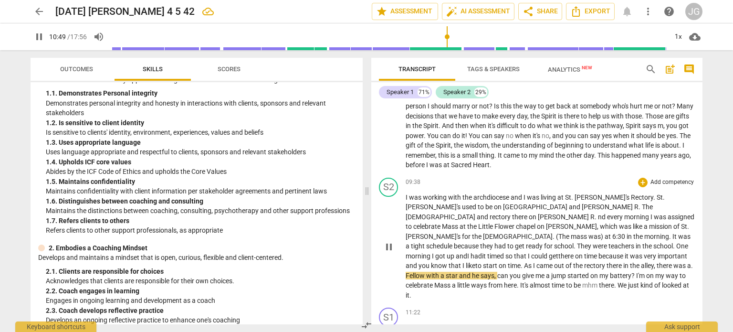
click at [426, 272] on span "Fellow" at bounding box center [416, 276] width 21 height 8
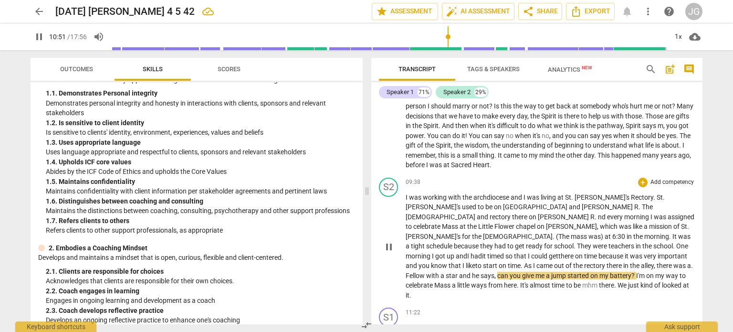
drag, startPoint x: 658, startPoint y: 186, endPoint x: 653, endPoint y: 184, distance: 5.3
click at [426, 272] on span "Fellow" at bounding box center [416, 276] width 21 height 8
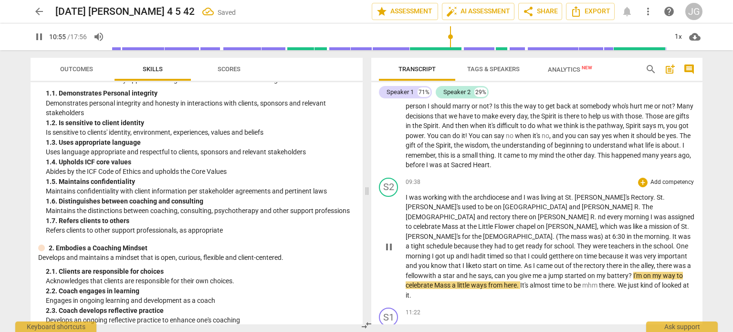
click at [443, 272] on span "a" at bounding box center [440, 276] width 5 height 8
click at [446, 272] on span "star" at bounding box center [452, 276] width 13 height 8
click at [494, 272] on span "can" at bounding box center [500, 276] width 12 height 8
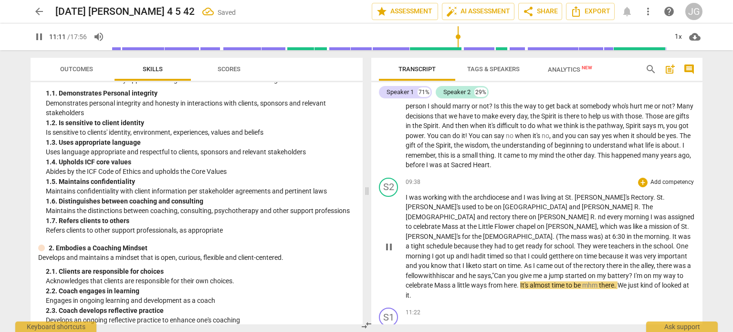
click at [566, 262] on span "of" at bounding box center [570, 266] width 8 height 8
click at [575, 272] on span "started" at bounding box center [576, 276] width 23 height 8
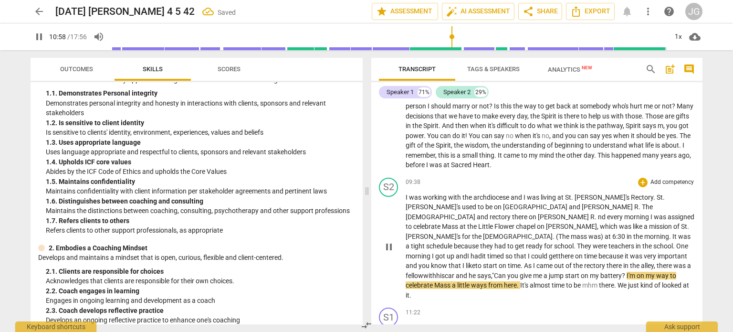
click at [622, 272] on span "?" at bounding box center [624, 276] width 5 height 8
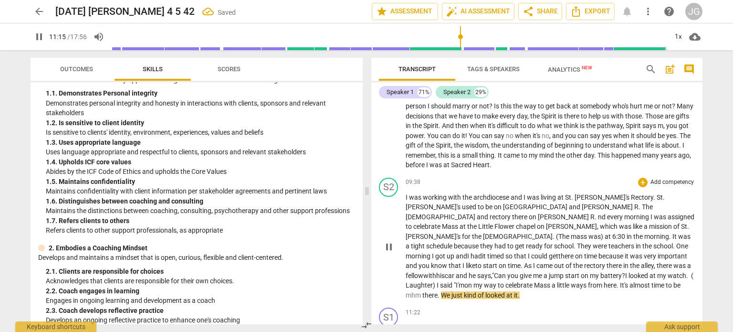
click at [620, 281] on span "." at bounding box center [618, 285] width 3 height 8
click at [423, 291] on span "mhm" at bounding box center [414, 295] width 17 height 8
click at [432, 291] on span "." at bounding box center [431, 295] width 3 height 8
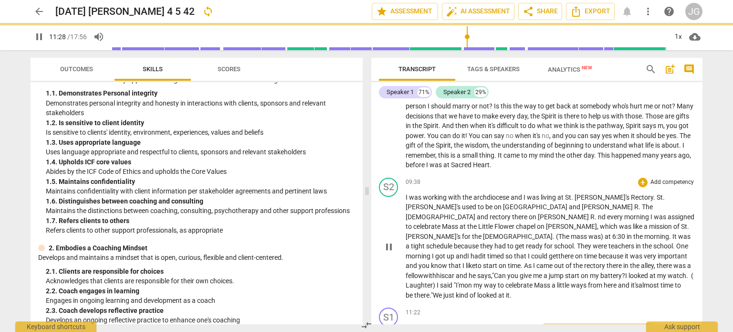
click at [502, 281] on span "to" at bounding box center [502, 285] width 8 height 8
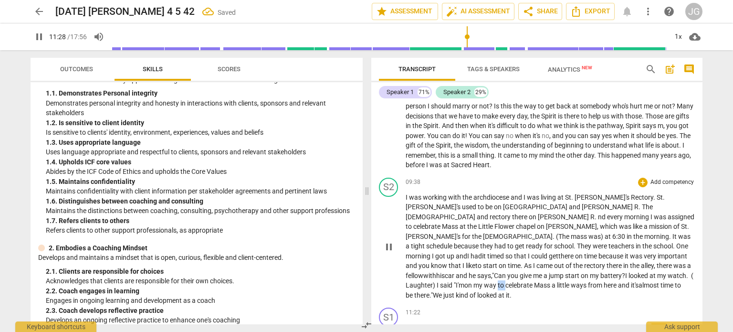
click at [502, 281] on span "to" at bounding box center [502, 285] width 8 height 8
click at [515, 216] on p "I was working with the archdiocese and I was living at [GEOGRAPHIC_DATA][PERSON…" at bounding box center [550, 246] width 289 height 108
click at [490, 291] on span "looked" at bounding box center [488, 295] width 21 height 8
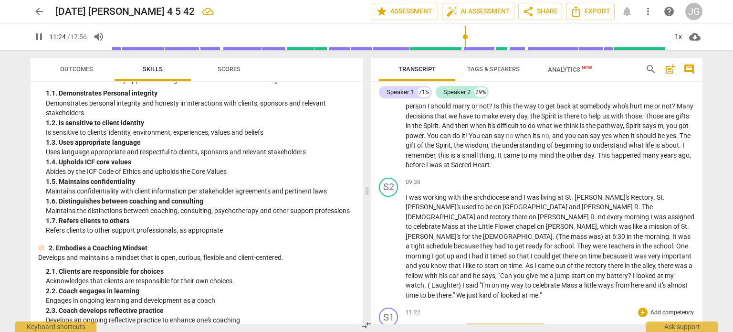
click at [406, 323] on span "Worry" at bounding box center [415, 327] width 19 height 8
type input "686"
drag, startPoint x: 596, startPoint y: 247, endPoint x: 577, endPoint y: 248, distance: 18.6
click at [577, 323] on span "[PERSON_NAME]" at bounding box center [601, 327] width 53 height 8
click at [506, 323] on span "had" at bounding box center [504, 327] width 13 height 8
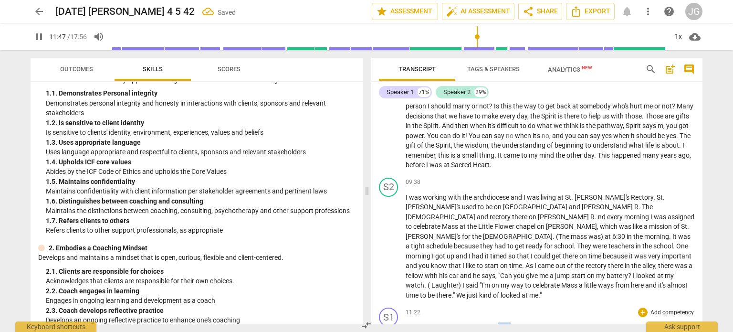
click at [506, 323] on span "had" at bounding box center [504, 327] width 13 height 8
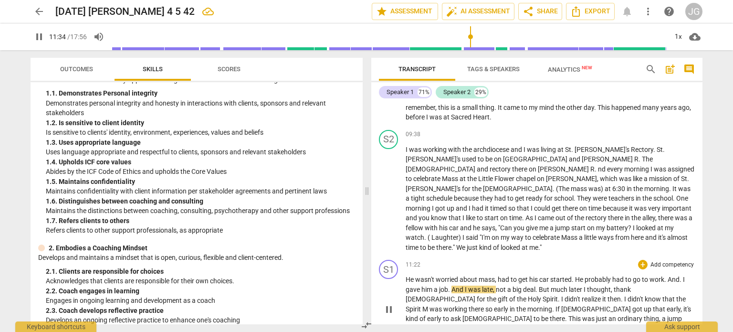
click at [448, 286] on span "job" at bounding box center [443, 290] width 9 height 8
click at [501, 286] on span "," at bounding box center [500, 290] width 3 height 8
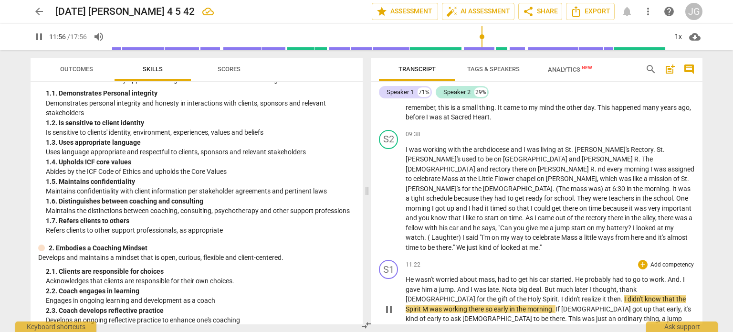
click at [430, 305] on span "M" at bounding box center [426, 309] width 7 height 8
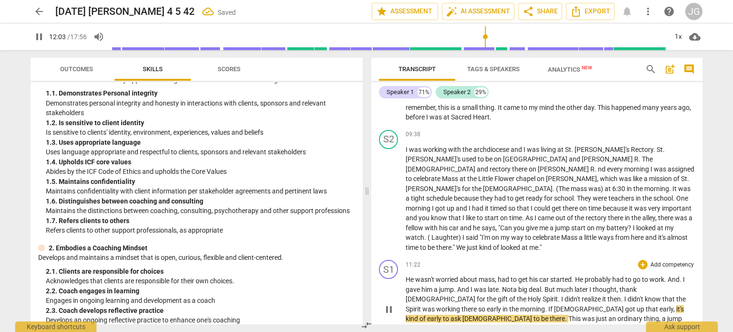
click at [545, 305] on span "." at bounding box center [546, 309] width 3 height 8
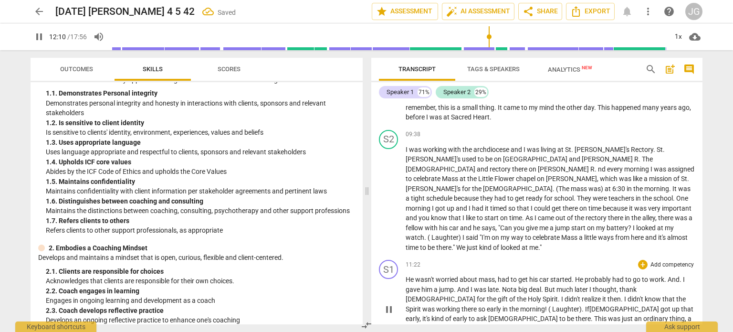
click at [528, 295] on span "Holy" at bounding box center [535, 299] width 15 height 8
click at [585, 305] on span "If" at bounding box center [587, 309] width 4 height 8
click at [432, 315] on span "it's" at bounding box center [427, 319] width 9 height 8
click at [641, 315] on span "." at bounding box center [639, 319] width 3 height 8
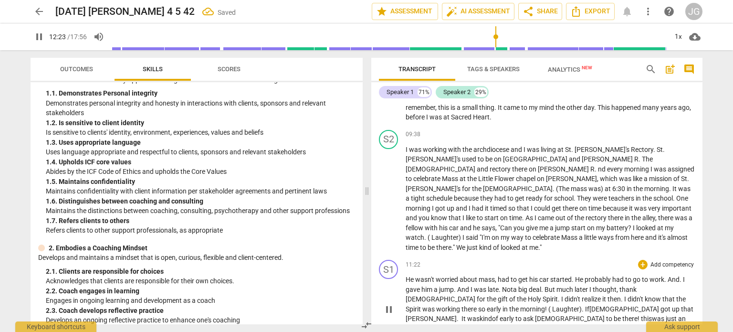
click at [520, 305] on span "morning! ( Laughter)." at bounding box center [552, 309] width 64 height 8
click at [585, 305] on span "If" at bounding box center [587, 309] width 4 height 8
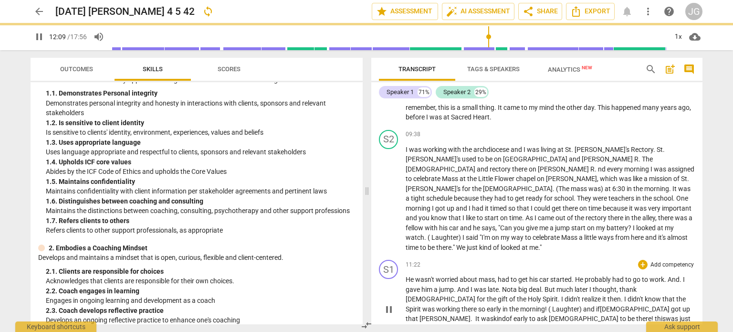
click at [494, 315] on span "[PERSON_NAME]. It was" at bounding box center [457, 319] width 74 height 8
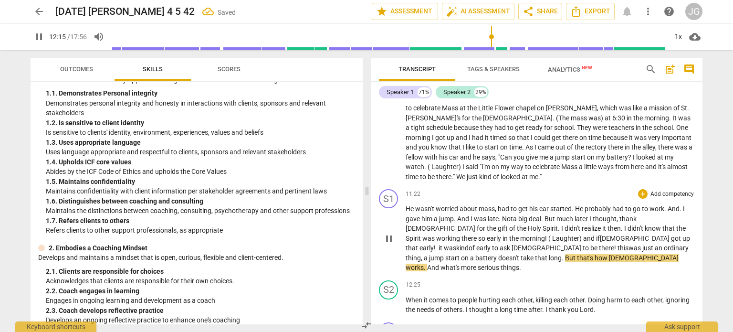
scroll to position [955, 0]
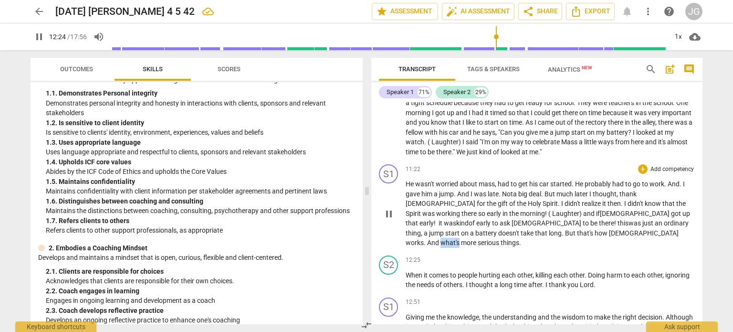
drag, startPoint x: 486, startPoint y: 154, endPoint x: 467, endPoint y: 149, distance: 19.9
click at [461, 239] on span "what's" at bounding box center [451, 243] width 21 height 8
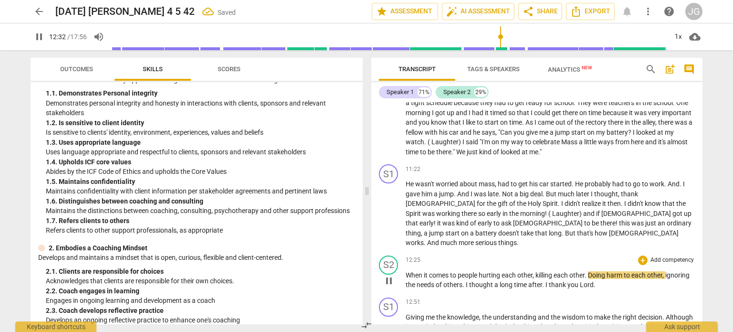
click at [407, 271] on span "When" at bounding box center [415, 275] width 18 height 8
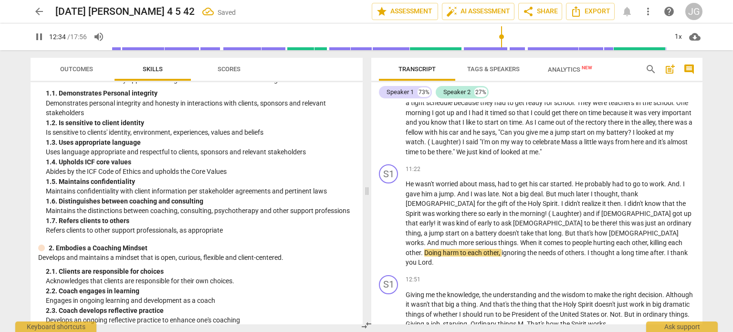
scroll to position [932, 0]
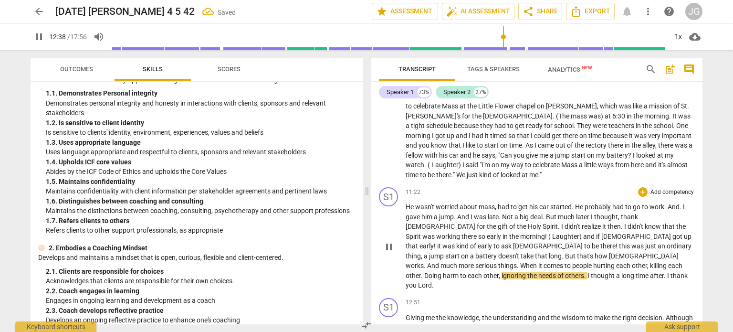
click at [502, 272] on span "," at bounding box center [500, 276] width 3 height 8
type input "760"
click at [619, 242] on span "this" at bounding box center [625, 246] width 12 height 8
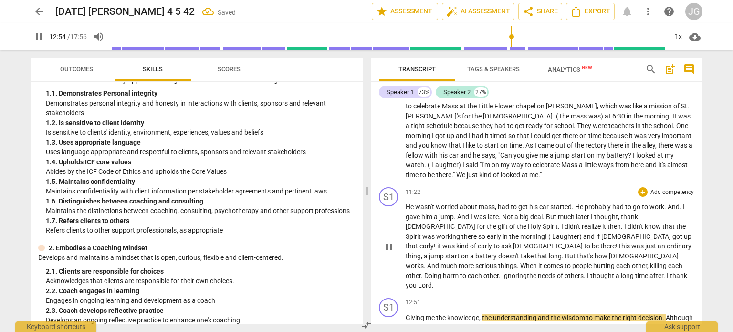
click at [658, 242] on span "an" at bounding box center [662, 246] width 9 height 8
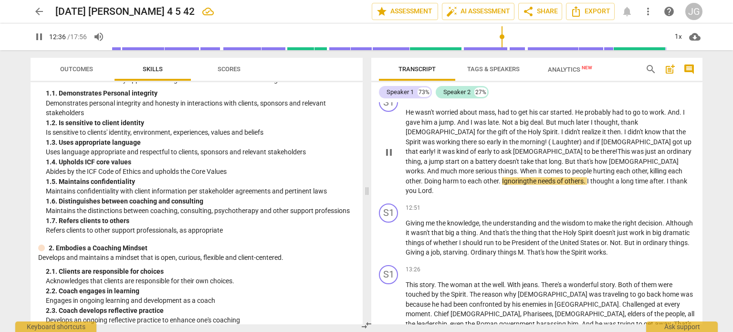
scroll to position [1028, 0]
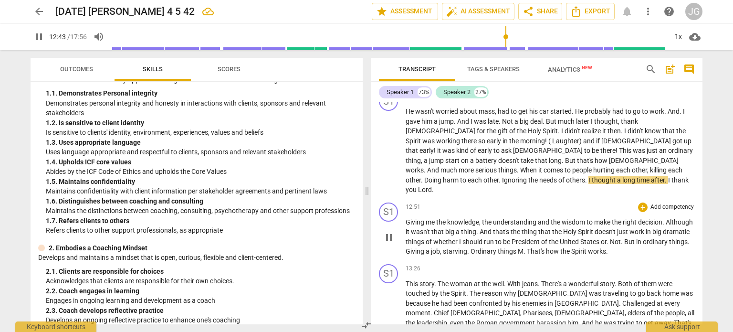
click at [524, 247] on span "M" at bounding box center [521, 251] width 6 height 8
type input "764"
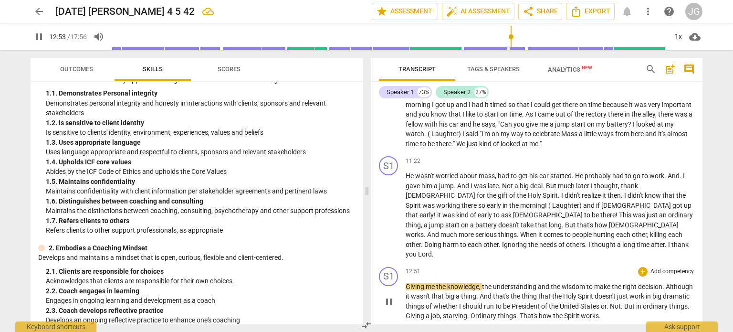
scroll to position [932, 0]
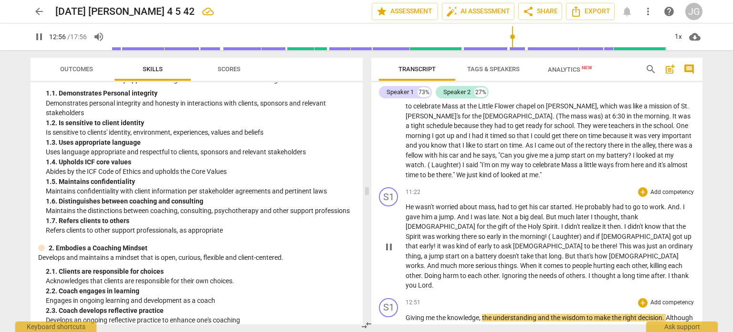
click at [522, 272] on span "Ignoring" at bounding box center [515, 276] width 26 height 8
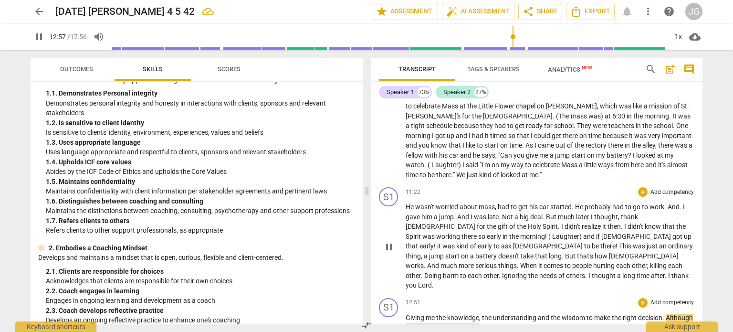
click at [617, 272] on span "thought" at bounding box center [604, 276] width 25 height 8
click at [688, 202] on p "He wasn't worried about mass , had to get his car started . He probably had to …" at bounding box center [550, 246] width 289 height 88
type input "770"
click at [453, 281] on span "." at bounding box center [452, 285] width 2 height 8
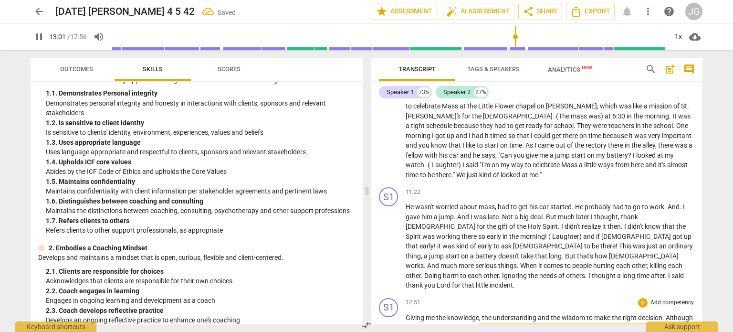
click at [416, 314] on span "Giving" at bounding box center [416, 318] width 20 height 8
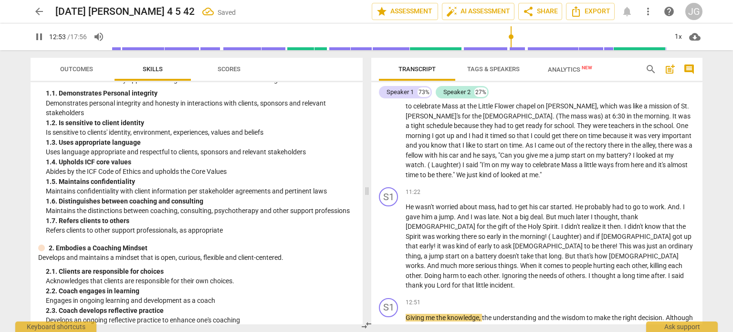
drag, startPoint x: 40, startPoint y: 34, endPoint x: 36, endPoint y: 39, distance: 6.2
click at [40, 34] on span "pause" at bounding box center [38, 36] width 11 height 11
click at [41, 35] on span "play_arrow" at bounding box center [38, 36] width 11 height 11
click at [423, 314] on span "Giving" at bounding box center [416, 318] width 20 height 8
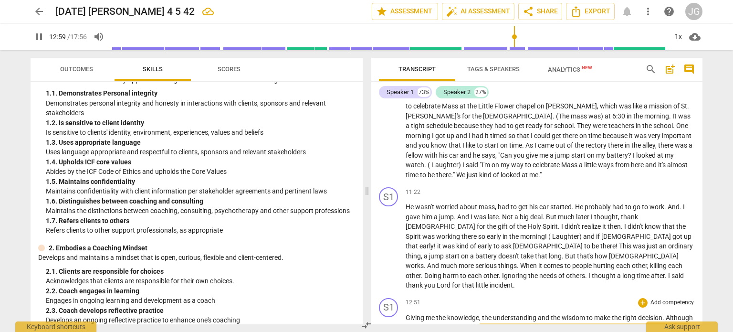
click at [666, 314] on span "Although" at bounding box center [679, 318] width 27 height 8
type input "781"
click at [663, 314] on span ". a" at bounding box center [666, 318] width 6 height 8
click at [456, 323] on span "a" at bounding box center [453, 327] width 5 height 8
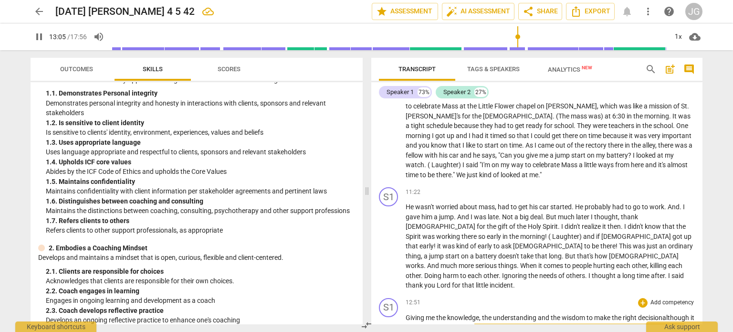
click at [431, 331] on span "of" at bounding box center [430, 337] width 8 height 8
click at [617, 331] on span "Not" at bounding box center [617, 337] width 11 height 8
click at [622, 331] on span "." at bounding box center [621, 337] width 3 height 8
click at [686, 331] on span "." at bounding box center [685, 337] width 2 height 8
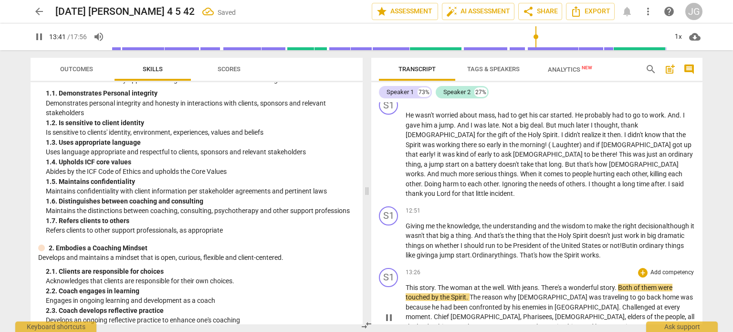
scroll to position [1028, 0]
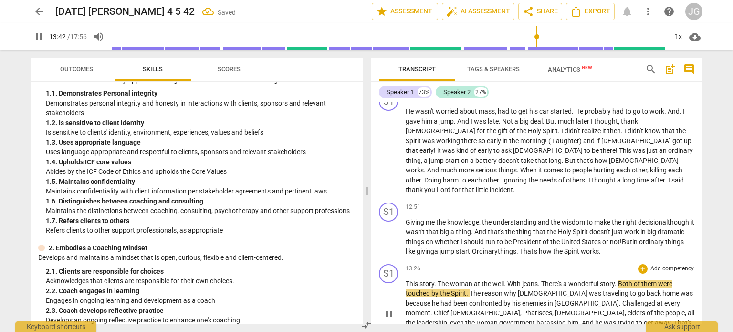
click at [472, 280] on span "woman" at bounding box center [462, 284] width 24 height 8
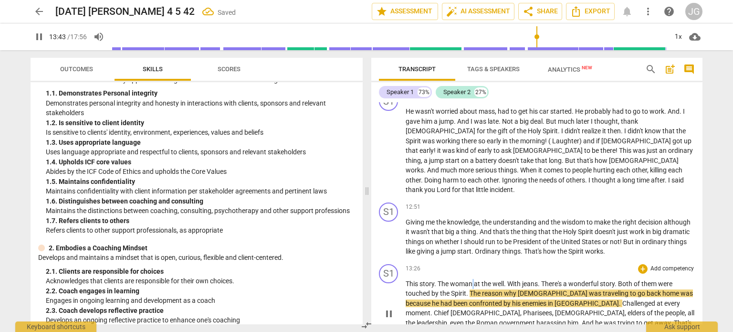
click at [472, 280] on span "woman" at bounding box center [462, 284] width 24 height 8
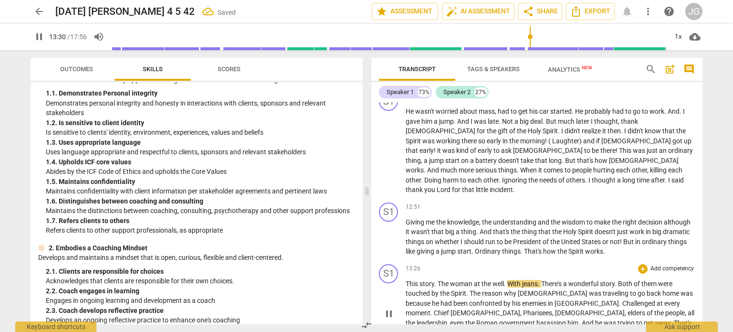
click at [512, 280] on span "With" at bounding box center [515, 284] width 15 height 8
type input "811"
click at [532, 280] on span "jeans" at bounding box center [527, 284] width 16 height 8
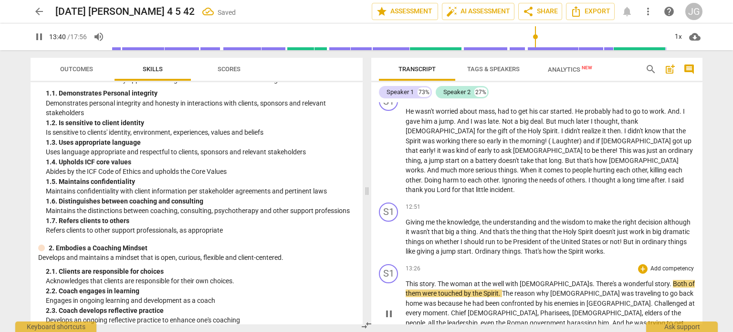
click at [497, 280] on span "well w" at bounding box center [502, 284] width 18 height 8
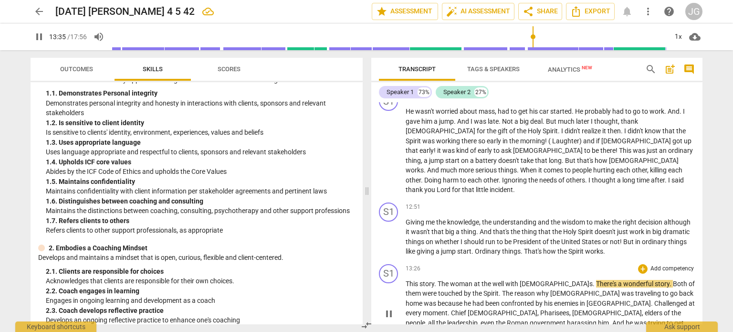
click at [596, 280] on span "There's" at bounding box center [607, 284] width 22 height 8
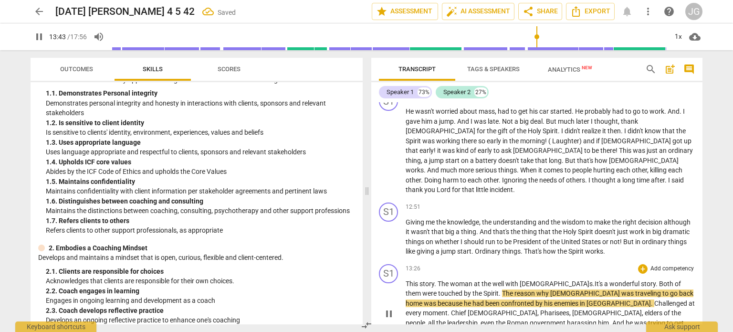
click at [502, 289] on span "The" at bounding box center [508, 293] width 12 height 8
click at [451, 309] on span "." at bounding box center [449, 313] width 3 height 8
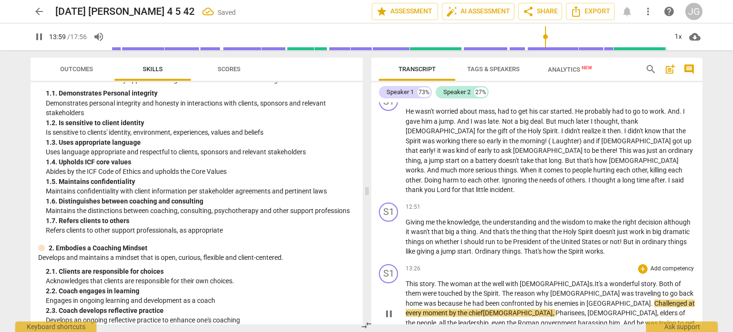
click at [506, 329] on span "." at bounding box center [503, 333] width 3 height 8
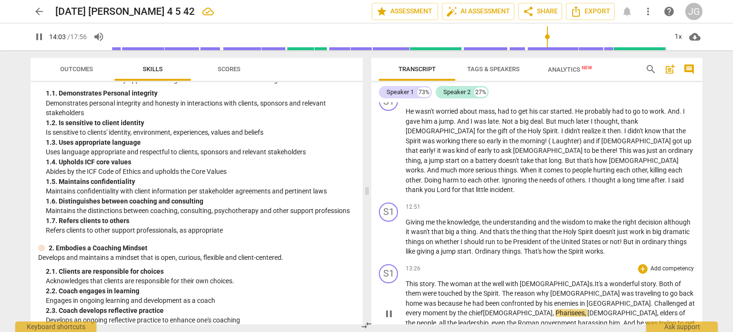
click at [483, 309] on span "chief" at bounding box center [476, 313] width 14 height 8
click at [552, 309] on span "[DEMOGRAPHIC_DATA]" at bounding box center [518, 313] width 70 height 8
drag, startPoint x: 450, startPoint y: 264, endPoint x: 422, endPoint y: 240, distance: 36.6
click at [422, 279] on p "This story . The woman at the well with [PERSON_NAME] . It's a wonderful story …" at bounding box center [550, 313] width 289 height 69
drag, startPoint x: 488, startPoint y: 265, endPoint x: 455, endPoint y: 213, distance: 61.9
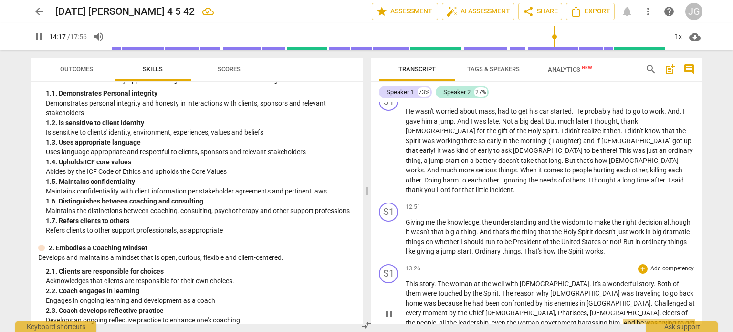
click at [544, 299] on span "his" at bounding box center [549, 303] width 10 height 8
click at [539, 329] on span "When" at bounding box center [530, 333] width 18 height 8
type input "862"
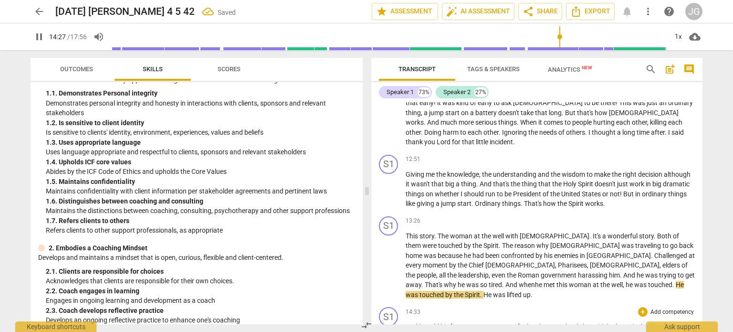
scroll to position [1123, 0]
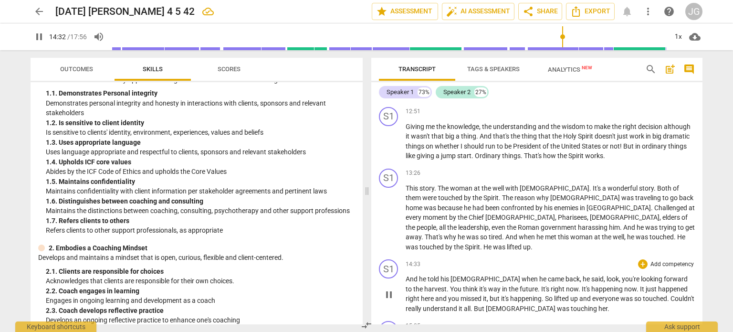
click at [455, 275] on span "[DEMOGRAPHIC_DATA]" at bounding box center [486, 279] width 71 height 8
type input "874"
click at [591, 275] on span "look" at bounding box center [597, 279] width 12 height 8
click at [527, 295] on span "." at bounding box center [528, 299] width 3 height 8
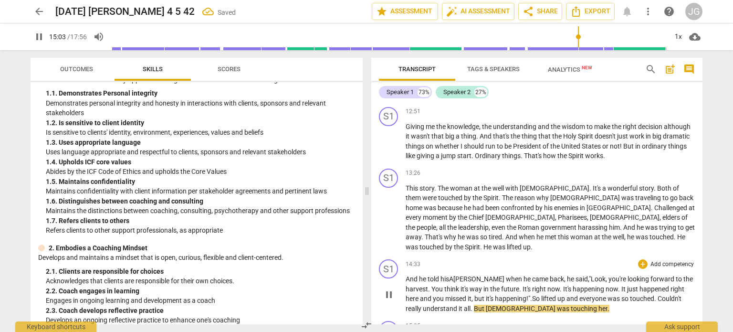
click at [613, 295] on span "was" at bounding box center [615, 299] width 14 height 8
click at [667, 295] on span "Couldn't" at bounding box center [670, 299] width 24 height 8
click at [502, 305] on span "But" at bounding box center [505, 309] width 12 height 8
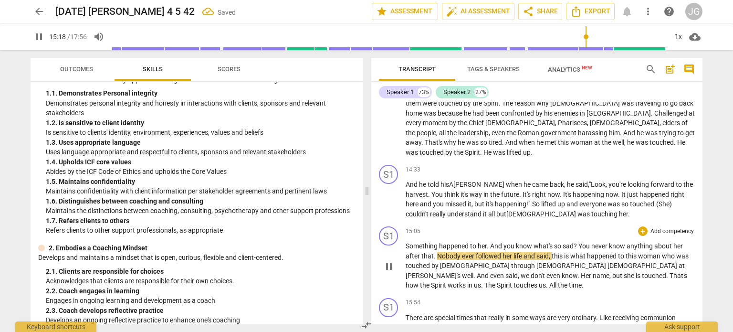
scroll to position [1219, 0]
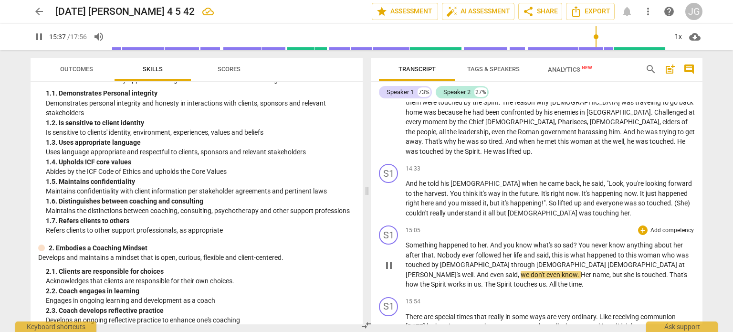
click at [518, 271] on span "said" at bounding box center [512, 275] width 12 height 8
type input "938"
click at [601, 271] on span "Her" at bounding box center [595, 275] width 12 height 8
click at [597, 271] on span "name" at bounding box center [605, 275] width 17 height 8
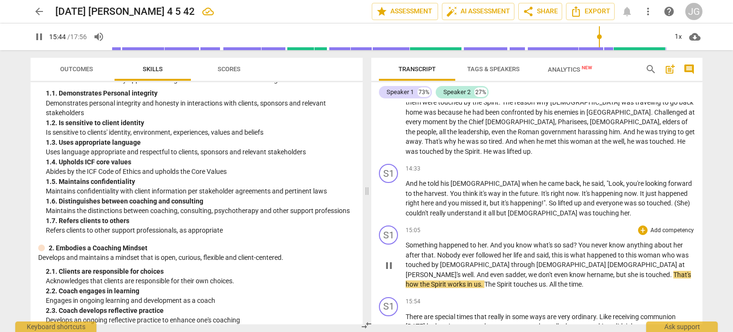
click at [640, 271] on span "is" at bounding box center [643, 275] width 6 height 8
click at [677, 271] on span "." at bounding box center [678, 275] width 2 height 8
click at [649, 280] on span "All" at bounding box center [644, 284] width 9 height 8
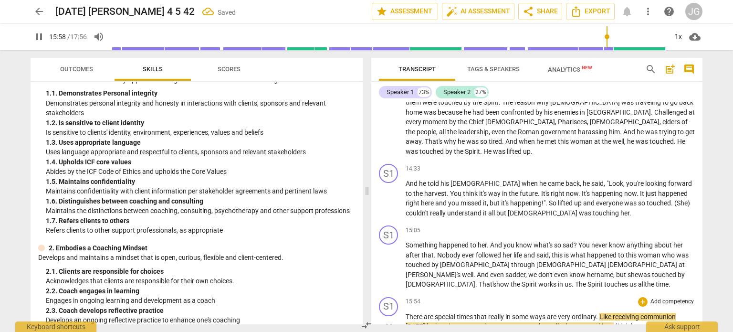
click at [427, 312] on p "There are special times that really in some ways are very ordinary . Like recei…" at bounding box center [550, 327] width 289 height 30
click at [417, 297] on div "15:54 + Add competency keyboard_arrow_right There are special times that really…" at bounding box center [550, 319] width 289 height 44
click at [420, 313] on span "There" at bounding box center [415, 317] width 18 height 8
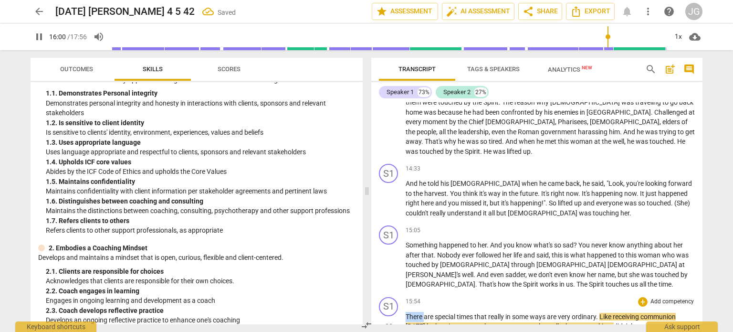
click at [420, 313] on span "There" at bounding box center [415, 317] width 18 height 8
drag, startPoint x: 498, startPoint y: 202, endPoint x: 452, endPoint y: 204, distance: 45.9
click at [452, 297] on div "15:54 + Add competency keyboard_arrow_right" at bounding box center [550, 302] width 289 height 10
click at [497, 313] on span "really" at bounding box center [496, 317] width 17 height 8
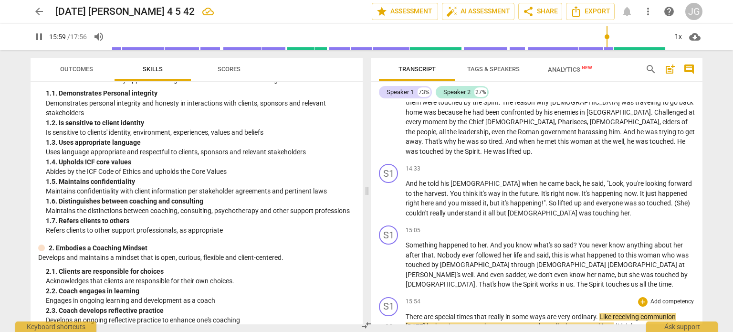
click at [415, 313] on span "There" at bounding box center [415, 317] width 18 height 8
click at [605, 313] on span "Like" at bounding box center [606, 317] width 13 height 8
type input "961"
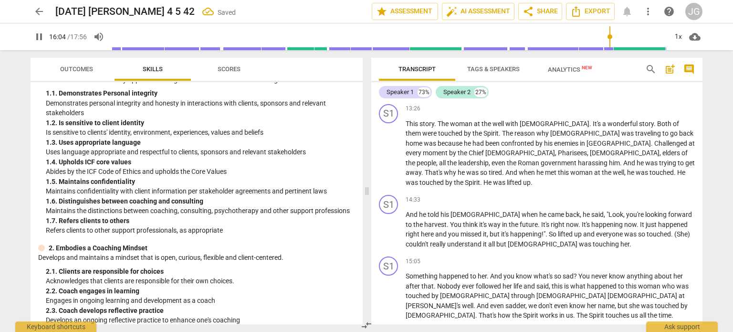
scroll to position [1171, 0]
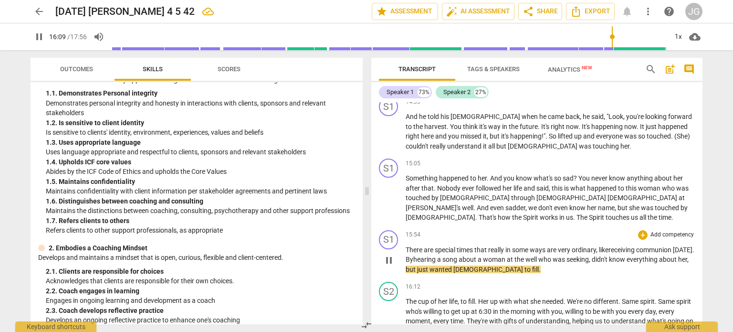
scroll to position [1314, 0]
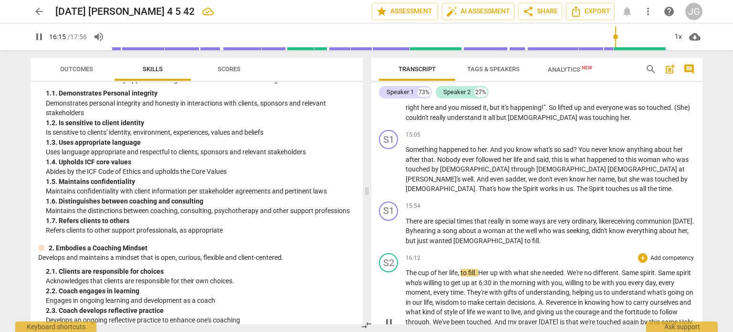
click at [408, 269] on span "The" at bounding box center [412, 273] width 12 height 8
type input "976"
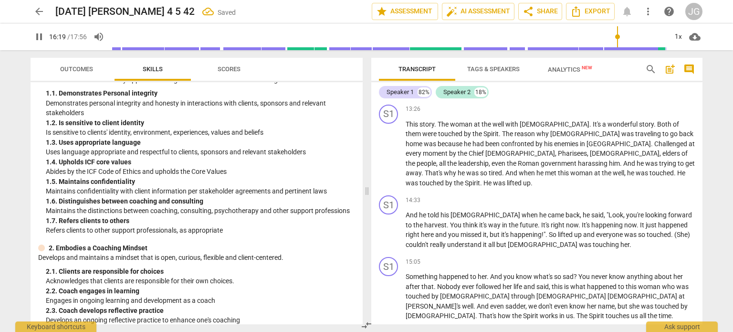
scroll to position [1187, 0]
type input "986"
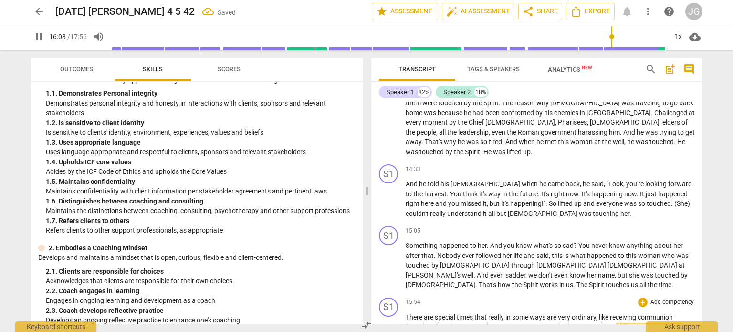
scroll to position [1234, 0]
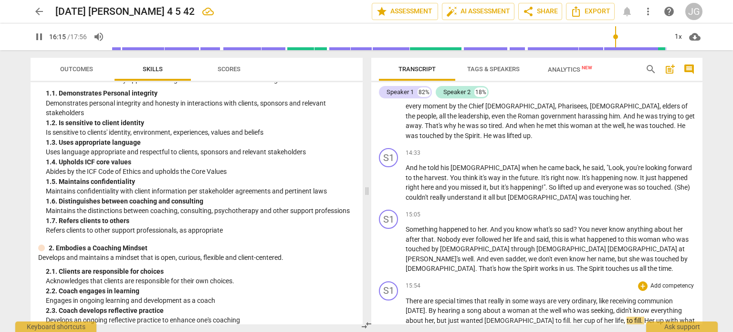
click at [570, 317] on span "." at bounding box center [571, 321] width 3 height 8
click at [583, 317] on span "her" at bounding box center [588, 321] width 10 height 8
click at [643, 317] on span "Her" at bounding box center [649, 321] width 12 height 8
click at [464, 317] on span "wanted" at bounding box center [473, 321] width 24 height 8
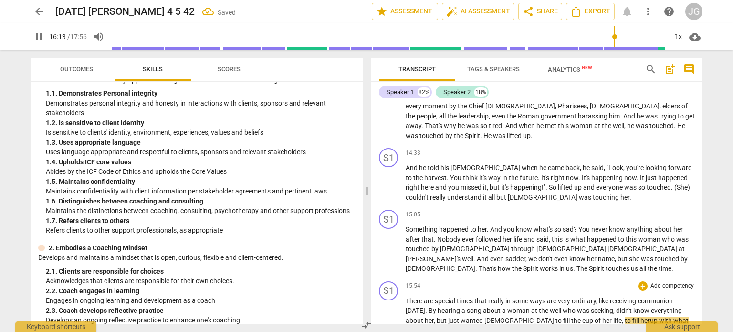
click at [634, 307] on span "know" at bounding box center [643, 311] width 18 height 8
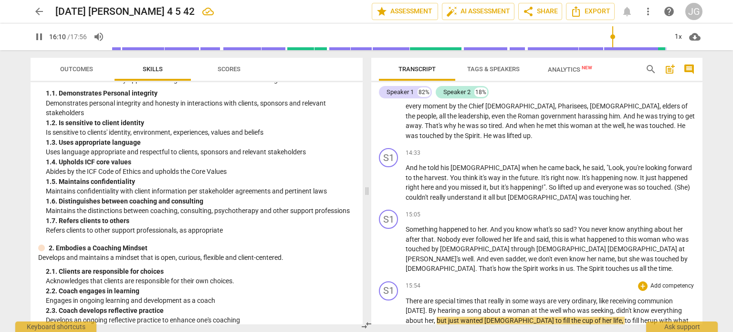
click at [433, 317] on span "her" at bounding box center [429, 321] width 9 height 8
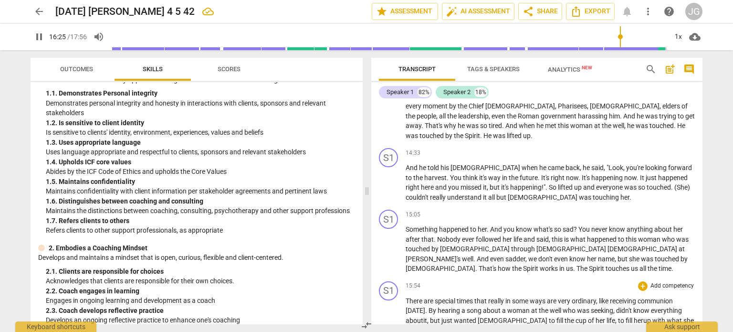
click at [486, 326] on span "Same" at bounding box center [495, 330] width 18 height 8
click at [547, 326] on span "Same" at bounding box center [556, 330] width 18 height 8
click at [529, 326] on span "spirit" at bounding box center [536, 330] width 15 height 8
click at [573, 326] on span "spirit" at bounding box center [581, 330] width 16 height 8
click at [464, 297] on span "times" at bounding box center [466, 301] width 18 height 8
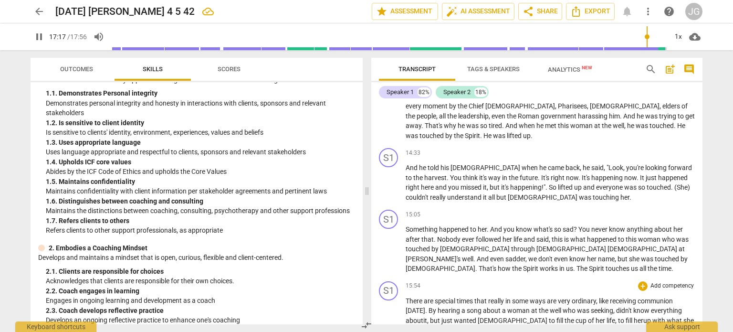
click at [465, 297] on span "times" at bounding box center [466, 301] width 18 height 8
click at [420, 297] on span "There" at bounding box center [415, 301] width 18 height 8
click at [542, 326] on span ". the s" at bounding box center [550, 330] width 16 height 8
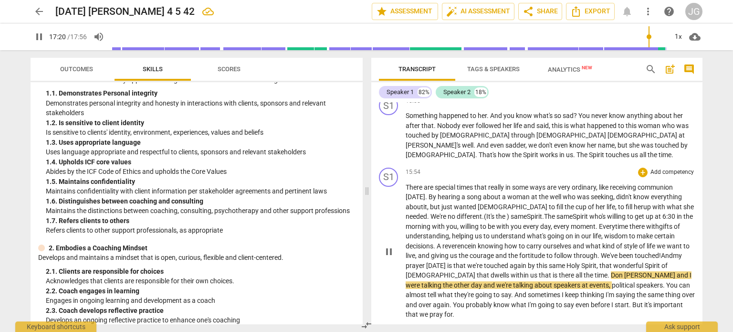
scroll to position [1358, 0]
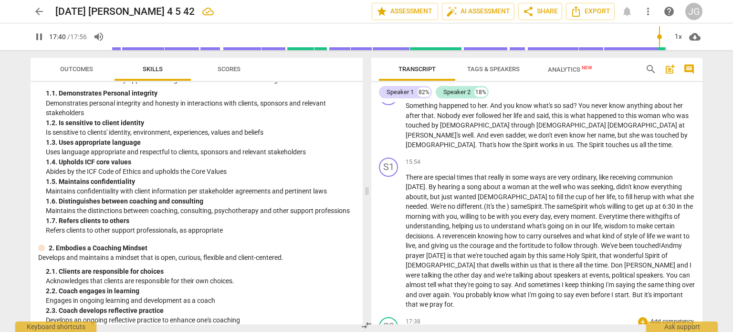
click at [409, 331] on span "Each" at bounding box center [414, 337] width 16 height 8
type input "1061"
click at [672, 195] on p "There are special times that really in some ways are very ordinary , like recei…" at bounding box center [550, 240] width 289 height 137
type input "1065"
click at [406, 331] on span "each" at bounding box center [414, 337] width 16 height 8
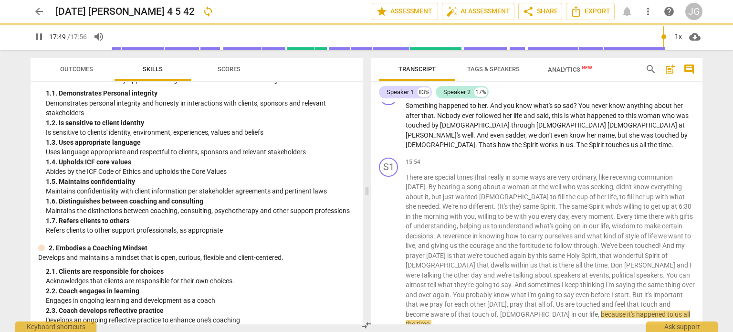
scroll to position [1335, 0]
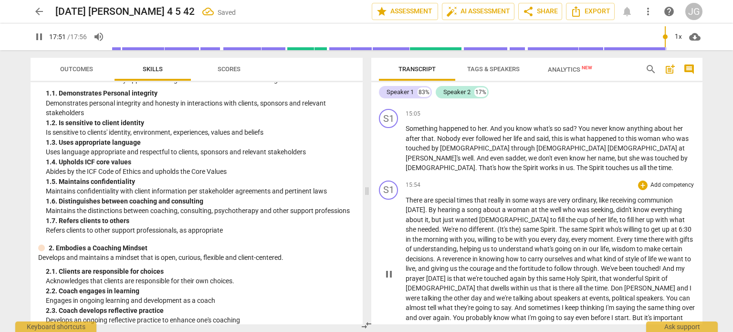
click at [682, 304] on span "over" at bounding box center [688, 308] width 13 height 8
click at [430, 323] on span "we" at bounding box center [425, 327] width 10 height 8
click at [556, 323] on span "Us" at bounding box center [560, 327] width 9 height 8
type input "1066"
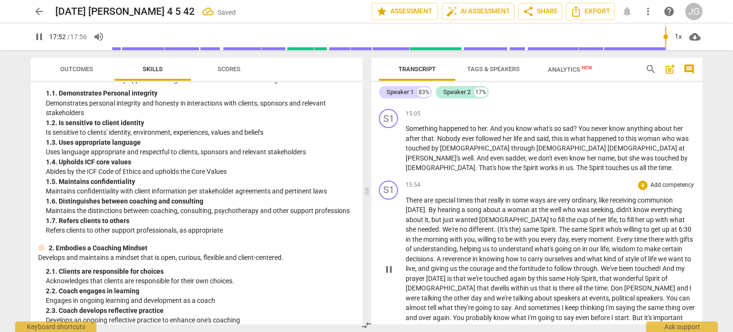
click at [472, 331] on span "." at bounding box center [473, 337] width 3 height 8
type input "1076"
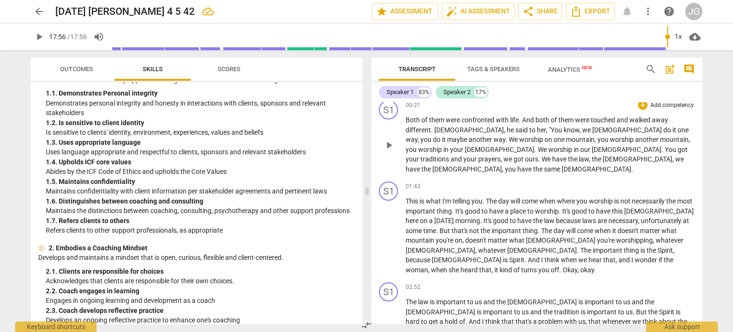
scroll to position [0, 0]
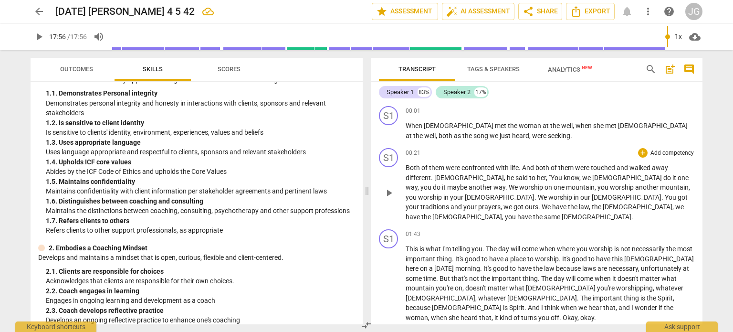
click at [407, 167] on span "Both" at bounding box center [414, 168] width 16 height 8
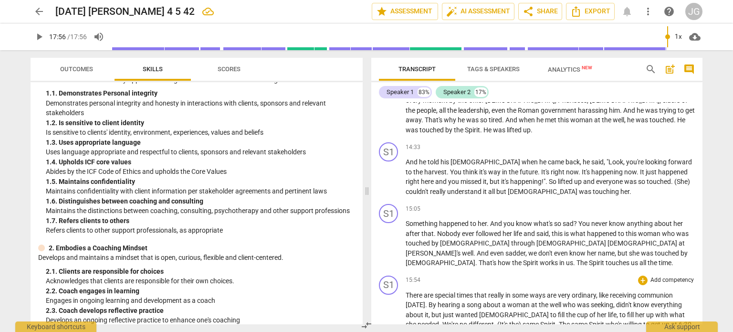
scroll to position [1303, 0]
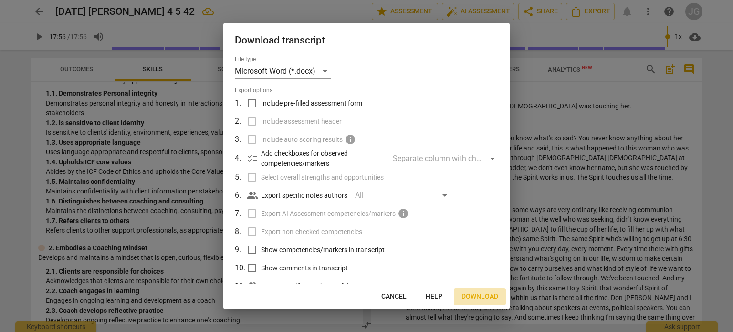
click at [479, 297] on span "Download" at bounding box center [480, 297] width 37 height 10
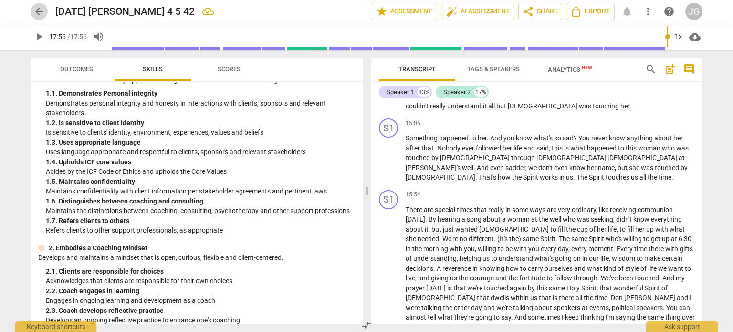
click at [40, 11] on span "arrow_back" at bounding box center [38, 11] width 11 height 11
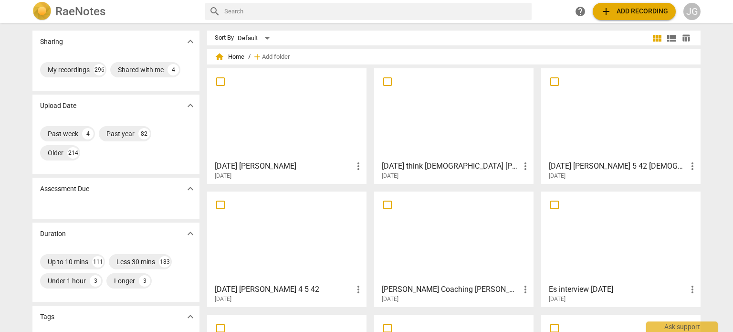
click at [251, 12] on input "text" at bounding box center [376, 11] width 304 height 15
type input "[DATE]"
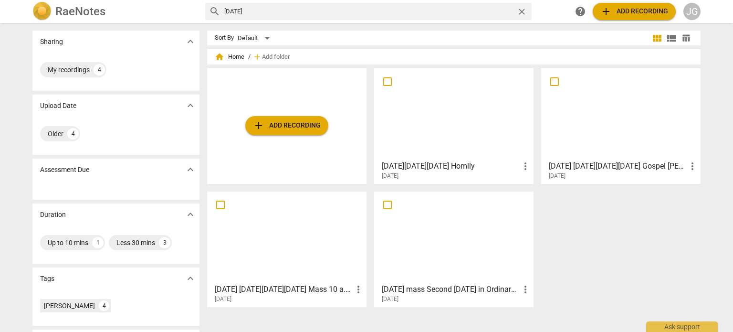
click at [430, 120] on div at bounding box center [454, 114] width 153 height 85
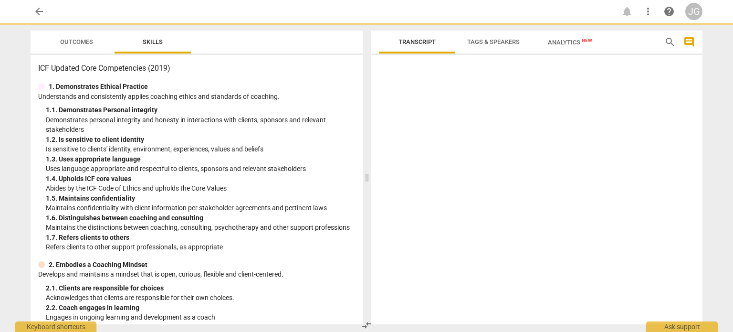
click at [430, 120] on div at bounding box center [536, 191] width 331 height 265
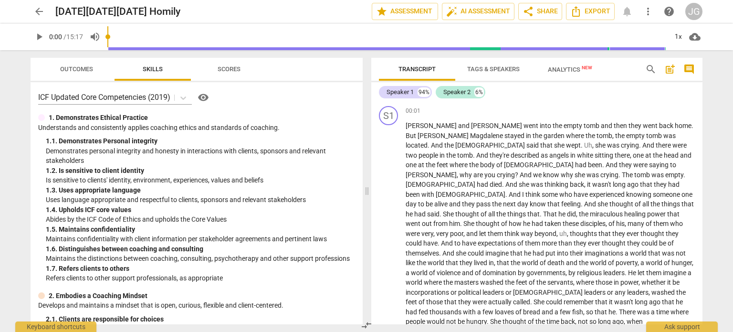
click at [36, 35] on span "play_arrow" at bounding box center [38, 36] width 11 height 11
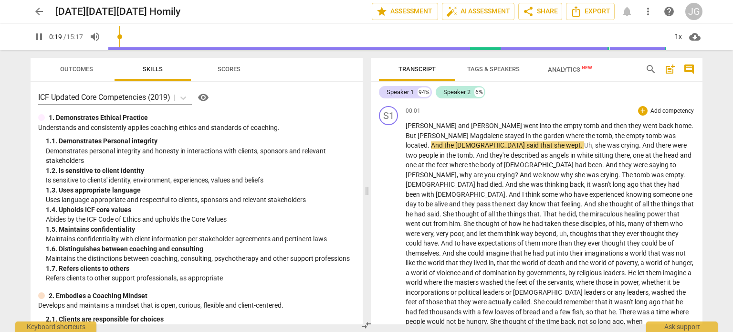
click at [593, 145] on span "," at bounding box center [594, 145] width 3 height 8
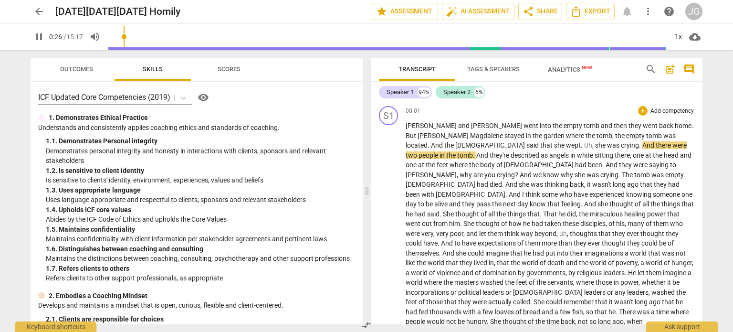
click at [595, 146] on span "she" at bounding box center [601, 145] width 12 height 8
type input "27"
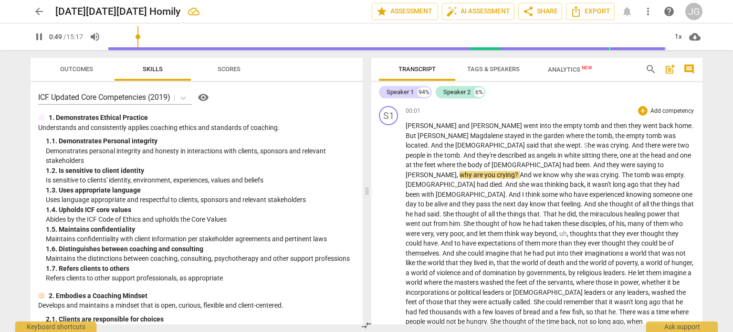
click at [474, 171] on span "why" at bounding box center [467, 175] width 14 height 8
click at [520, 171] on span "?" at bounding box center [518, 175] width 5 height 8
click at [543, 210] on span "That" at bounding box center [550, 214] width 15 height 8
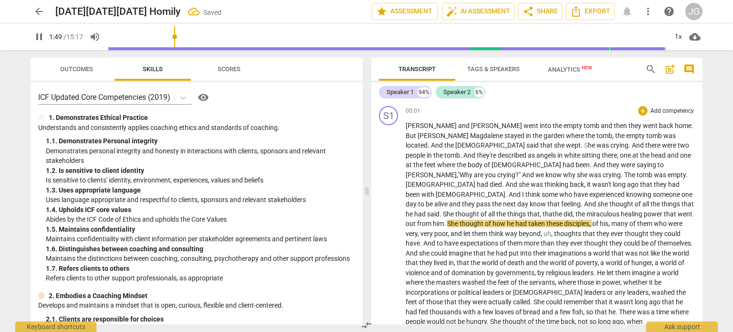
click at [573, 210] on span "," at bounding box center [574, 214] width 3 height 8
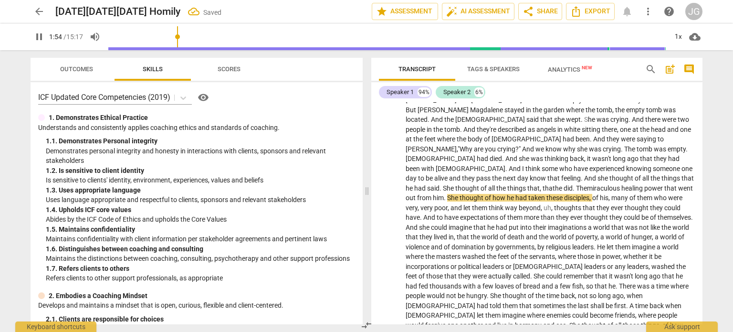
scroll to position [48, 0]
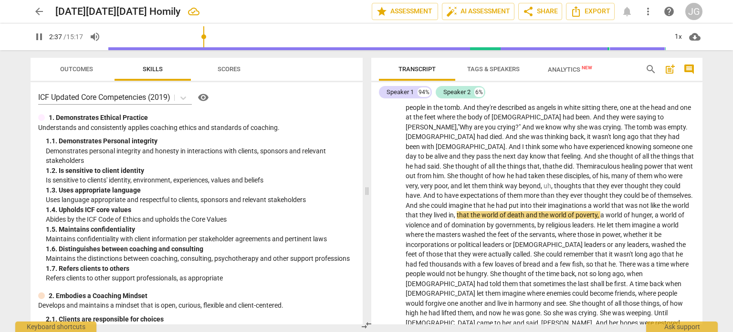
click at [38, 34] on span "pause" at bounding box center [38, 36] width 11 height 11
click at [38, 32] on span "play_arrow" at bounding box center [38, 36] width 11 height 11
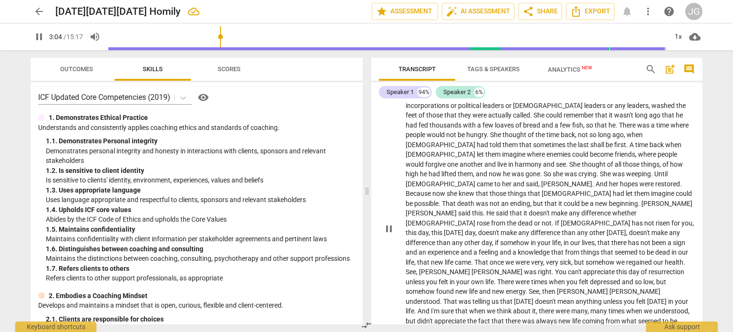
scroll to position [191, 0]
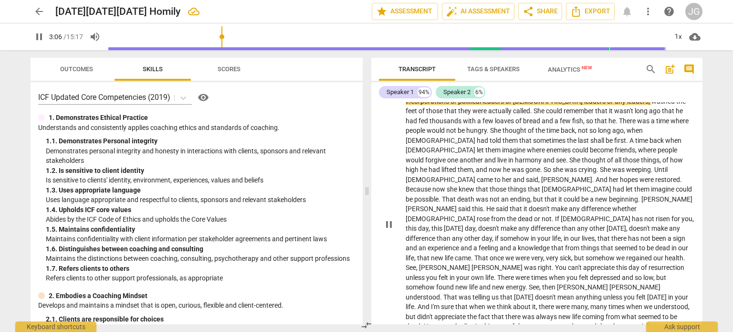
click at [462, 146] on span "[DEMOGRAPHIC_DATA]" at bounding box center [441, 150] width 71 height 8
type input "188"
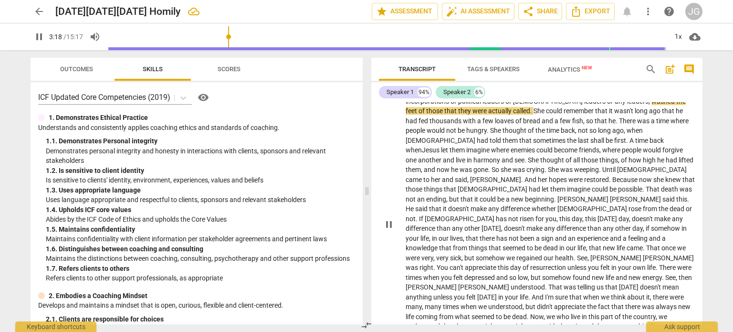
click at [674, 166] on span "[DEMOGRAPHIC_DATA]" at bounding box center [652, 170] width 70 height 8
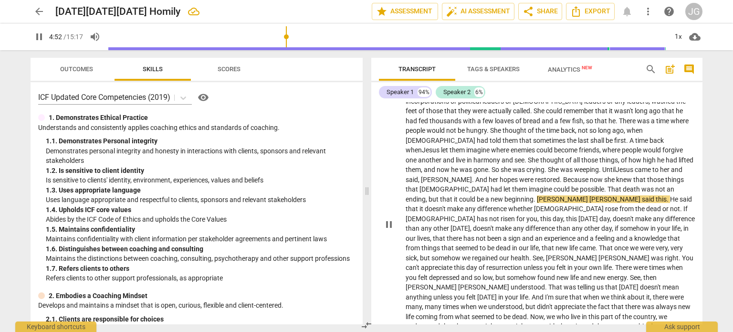
click at [534, 195] on span "." at bounding box center [535, 199] width 3 height 8
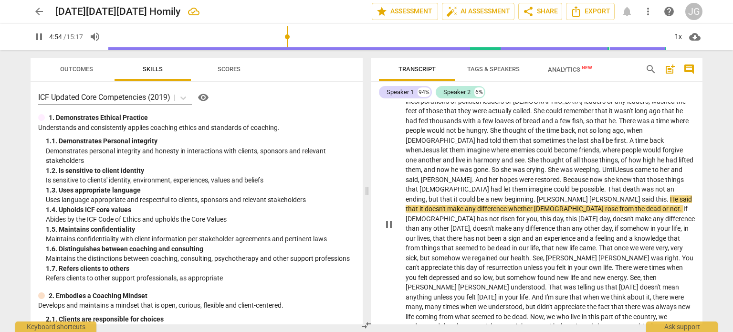
click at [534, 195] on span "." at bounding box center [535, 199] width 3 height 8
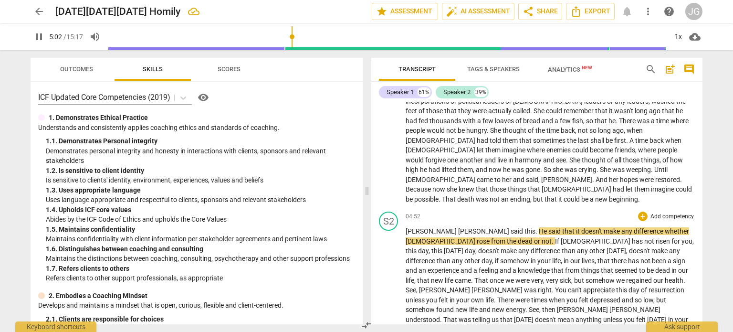
click at [562, 227] on span "that" at bounding box center [569, 231] width 14 height 8
type input "305"
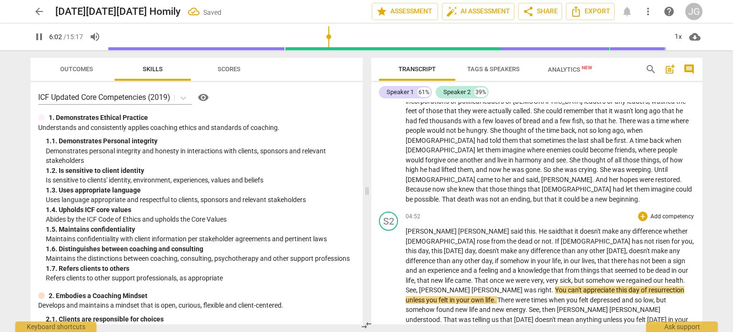
click at [555, 286] on span "." at bounding box center [553, 290] width 3 height 8
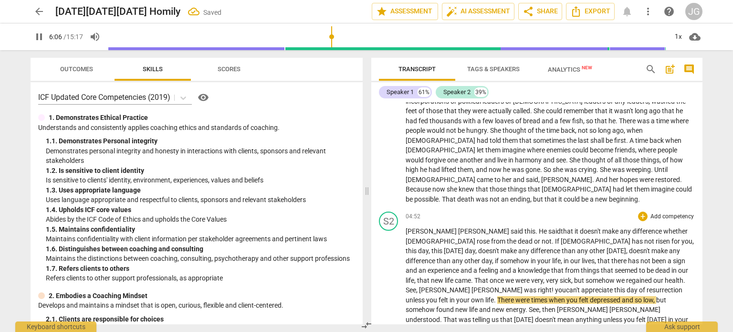
click at [566, 286] on span "you" at bounding box center [560, 290] width 11 height 8
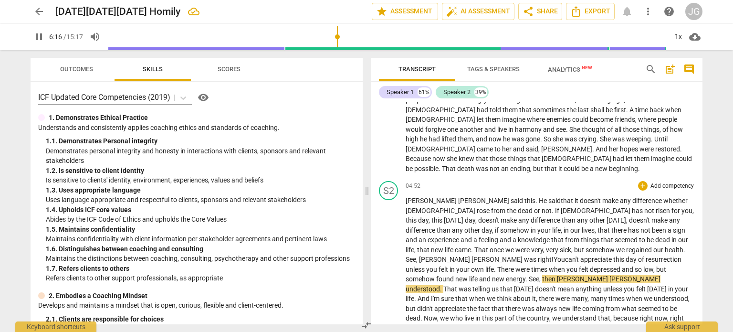
scroll to position [239, 0]
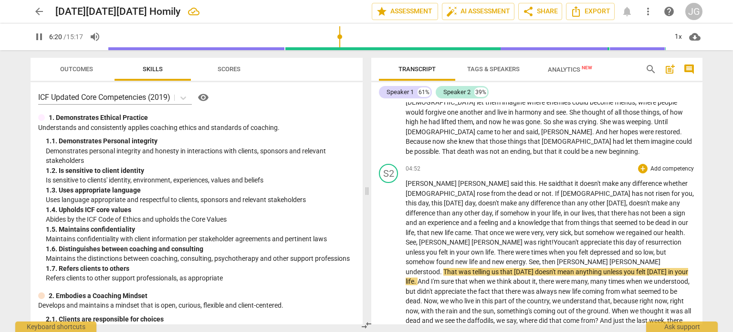
click at [444, 268] on span "That" at bounding box center [451, 272] width 15 height 8
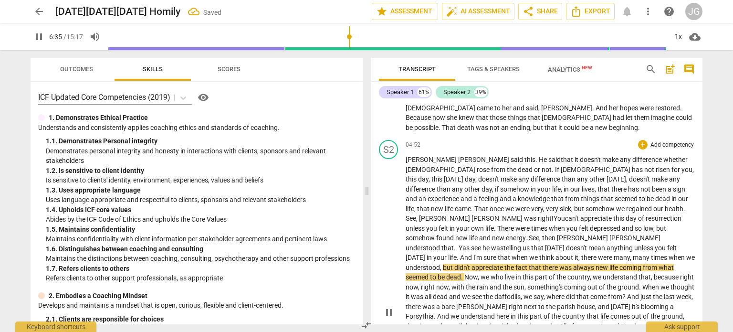
scroll to position [287, 0]
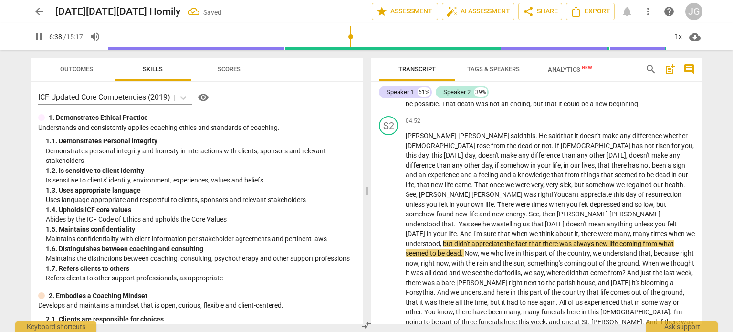
click at [40, 36] on span "pause" at bounding box center [38, 36] width 11 height 11
click at [38, 34] on span "play_arrow" at bounding box center [38, 36] width 11 height 11
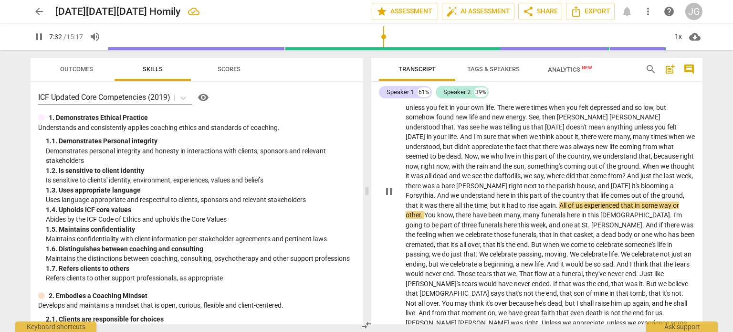
scroll to position [430, 0]
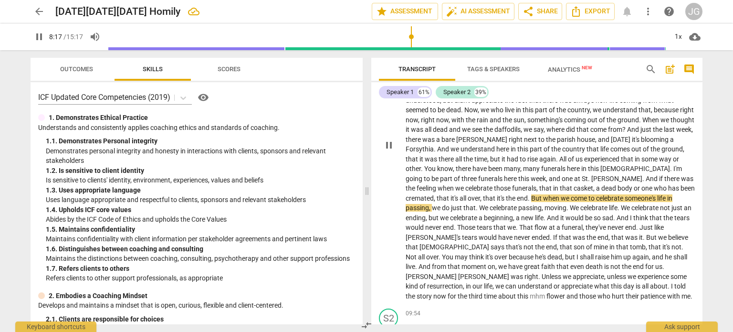
click at [520, 223] on span "That" at bounding box center [527, 227] width 15 height 8
type input "498"
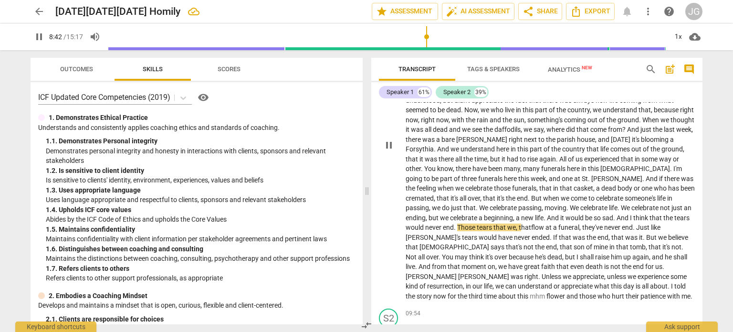
click at [586, 243] on span "son" at bounding box center [580, 247] width 12 height 8
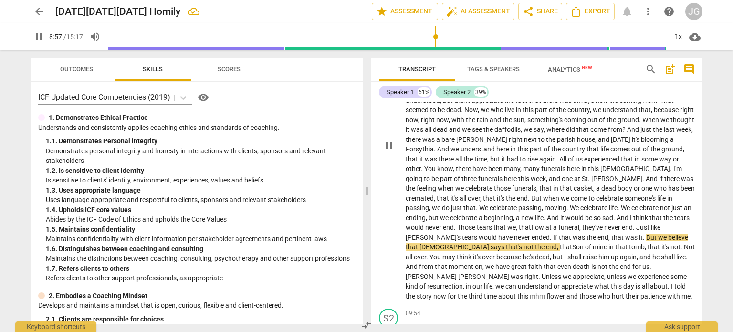
click at [609, 233] on span "," at bounding box center [610, 237] width 3 height 8
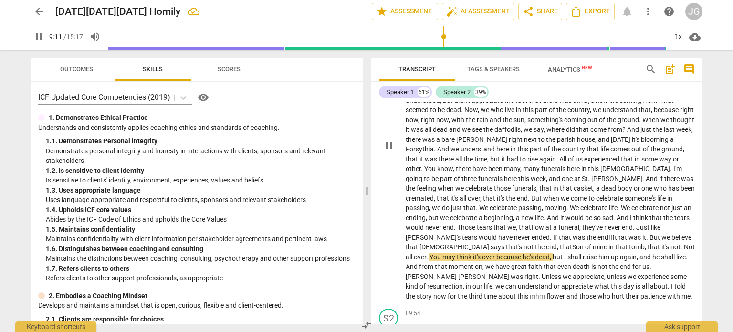
click at [684, 243] on span "Not" at bounding box center [689, 247] width 11 height 8
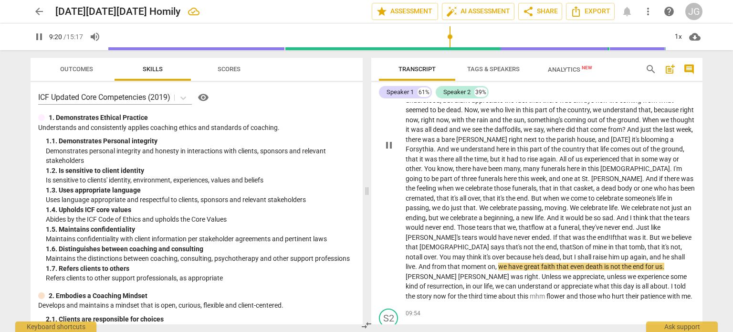
scroll to position [525, 0]
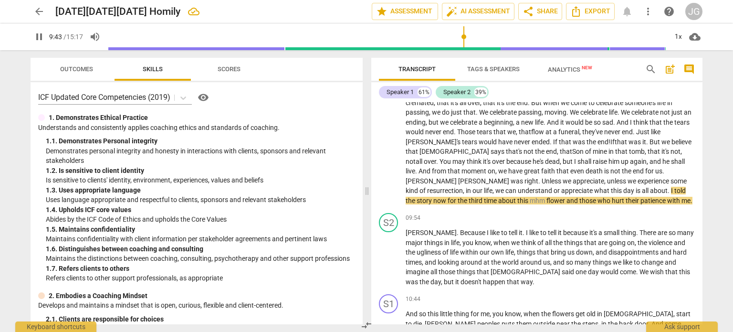
click at [518, 187] on span "can" at bounding box center [512, 191] width 12 height 8
click at [671, 187] on span "." at bounding box center [672, 191] width 3 height 8
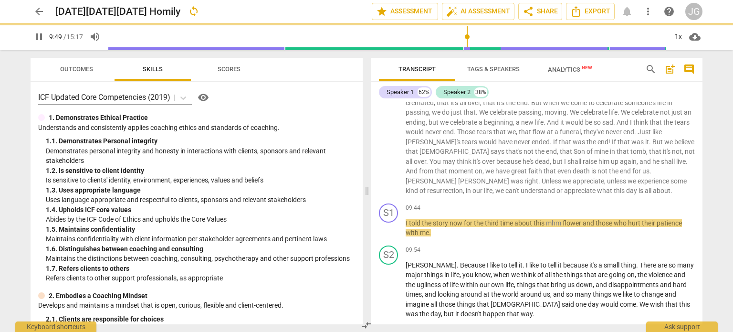
scroll to position [558, 0]
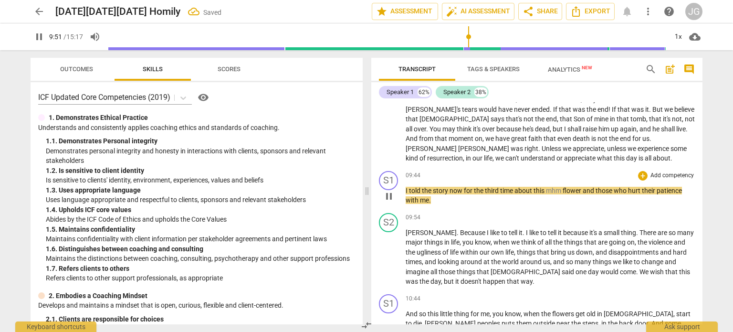
click at [569, 187] on span "flower" at bounding box center [573, 191] width 20 height 8
click at [562, 187] on span "mhm" at bounding box center [554, 191] width 17 height 8
type input "594"
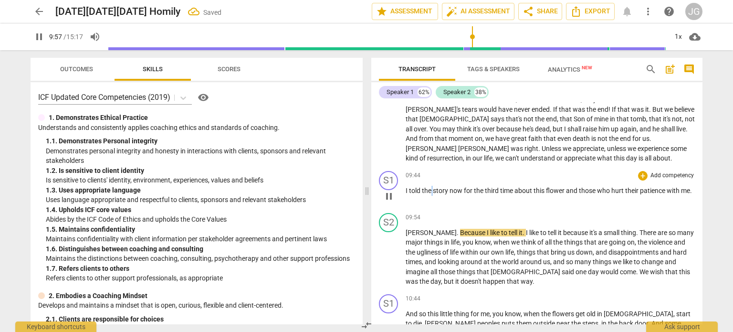
click at [433, 186] on p "I told the story now for the third time about this flower and those who hurt th…" at bounding box center [550, 191] width 289 height 10
click at [433, 187] on span "story" at bounding box center [441, 191] width 17 height 8
click at [518, 187] on span "about" at bounding box center [524, 191] width 19 height 8
click at [434, 187] on span "story" at bounding box center [441, 191] width 17 height 8
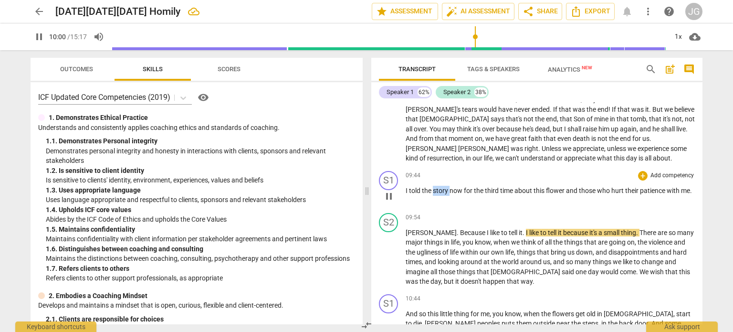
click at [434, 187] on span "story" at bounding box center [441, 191] width 17 height 8
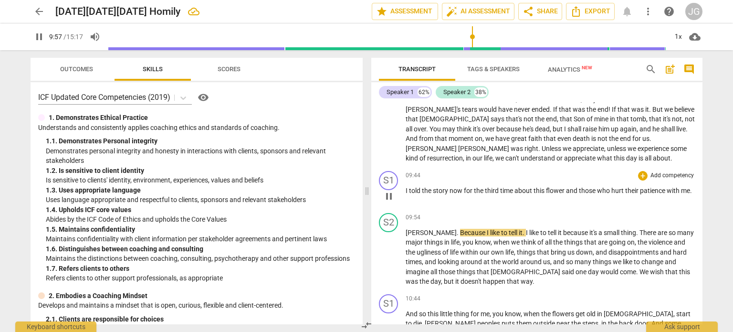
click at [623, 187] on span "hurt" at bounding box center [619, 191] width 14 height 8
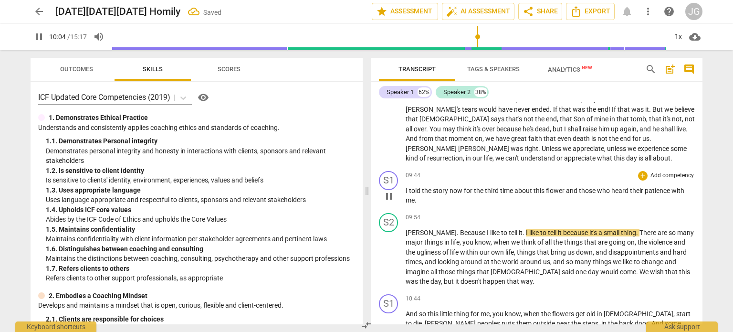
click at [492, 186] on p "I told the story now for the third time about this flower and those who heard t…" at bounding box center [550, 196] width 289 height 20
click at [492, 187] on span "third" at bounding box center [492, 191] width 15 height 8
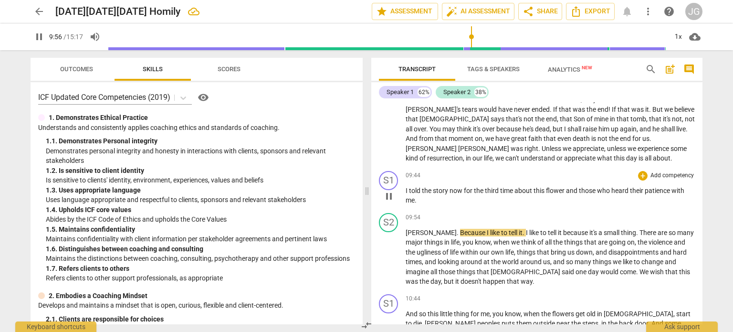
click at [612, 187] on span "heard" at bounding box center [621, 191] width 19 height 8
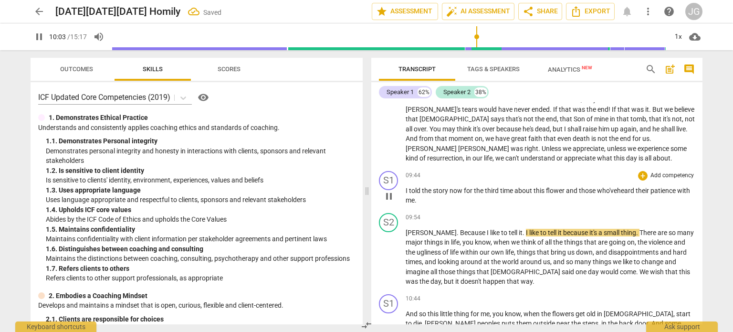
click at [636, 187] on span "heard" at bounding box center [626, 191] width 19 height 8
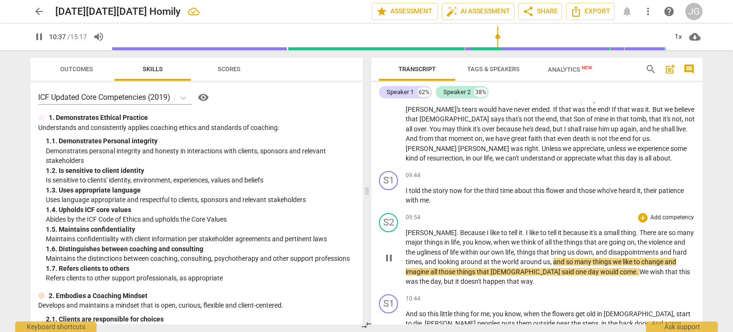
click at [424, 258] on span "," at bounding box center [423, 262] width 3 height 8
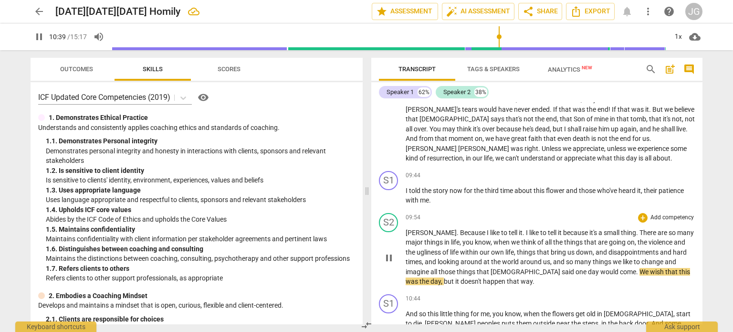
type input "640"
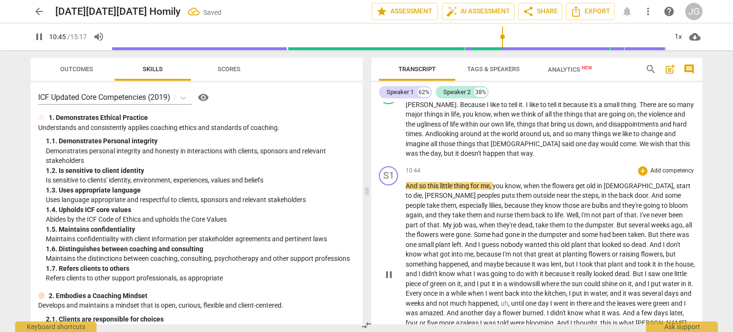
scroll to position [701, 0]
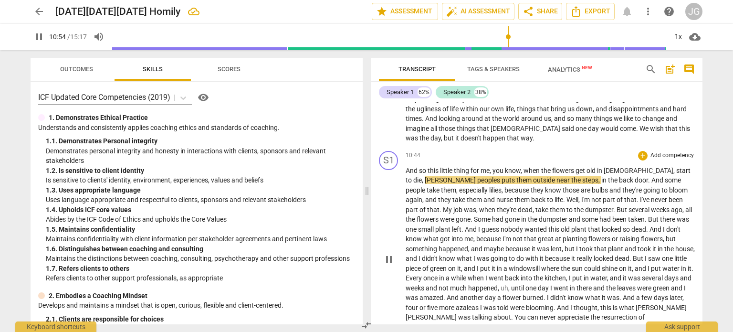
click at [478, 176] on span "peoples" at bounding box center [490, 180] width 24 height 8
type input "656"
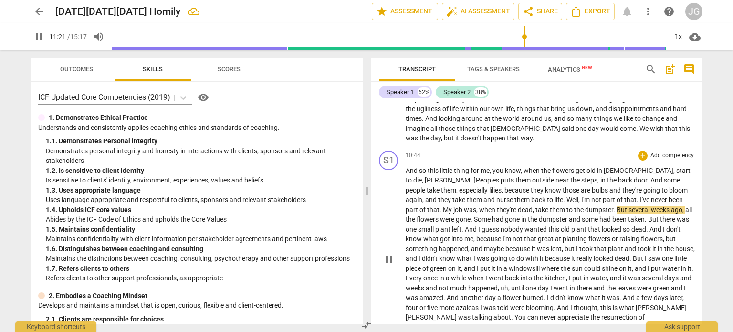
click at [617, 206] on span "But" at bounding box center [623, 210] width 12 height 8
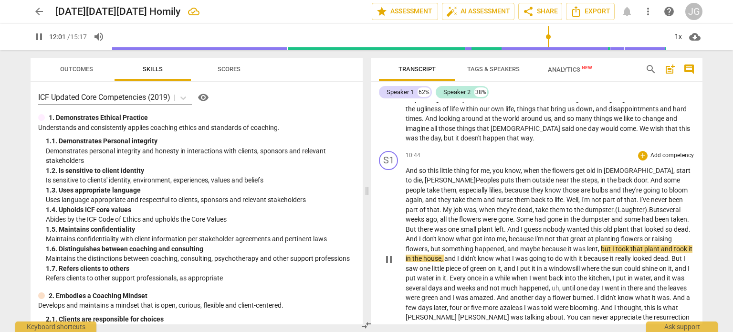
click at [505, 245] on span "," at bounding box center [506, 249] width 3 height 8
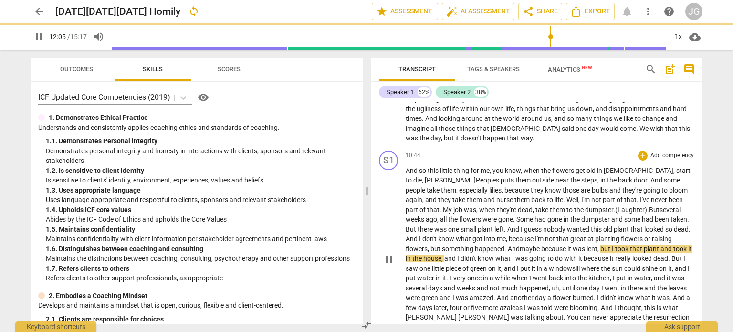
click at [587, 245] on span "lent" at bounding box center [592, 249] width 11 height 8
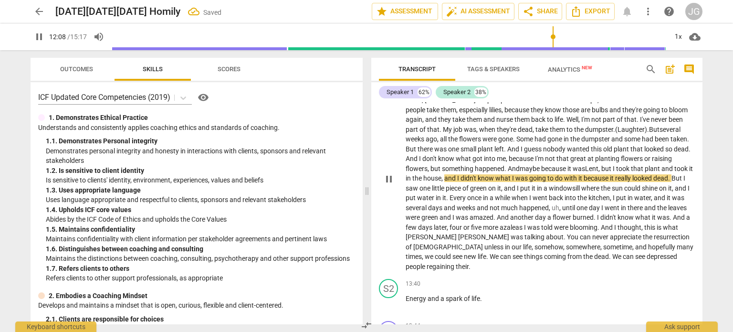
scroll to position [796, 0]
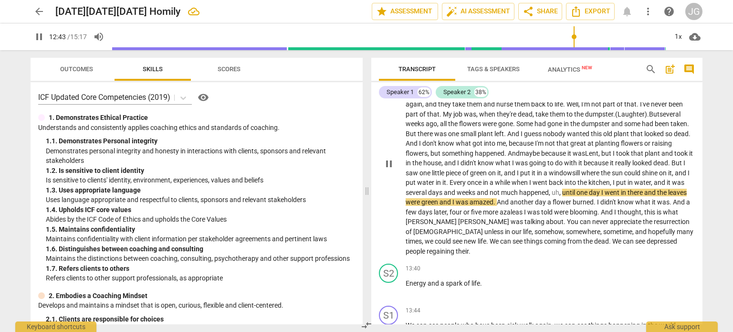
click at [437, 198] on span "green" at bounding box center [431, 202] width 18 height 8
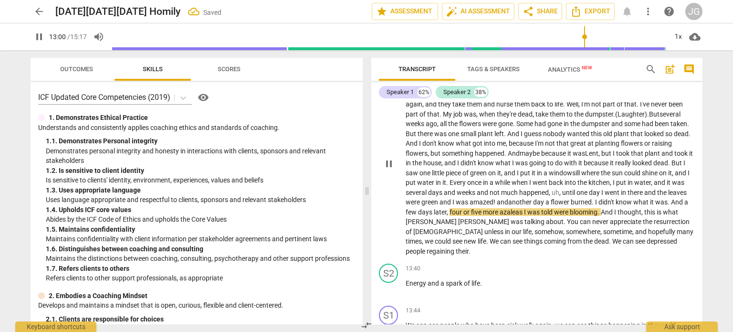
click at [502, 198] on span "and" at bounding box center [502, 202] width 11 height 8
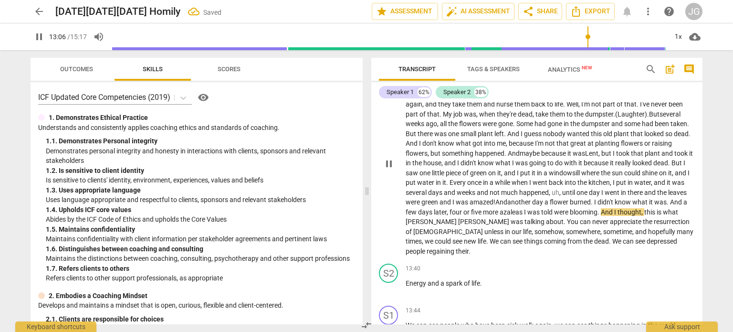
click at [523, 208] on span "azaleas" at bounding box center [512, 212] width 24 height 8
click at [555, 208] on span "told" at bounding box center [549, 212] width 13 height 8
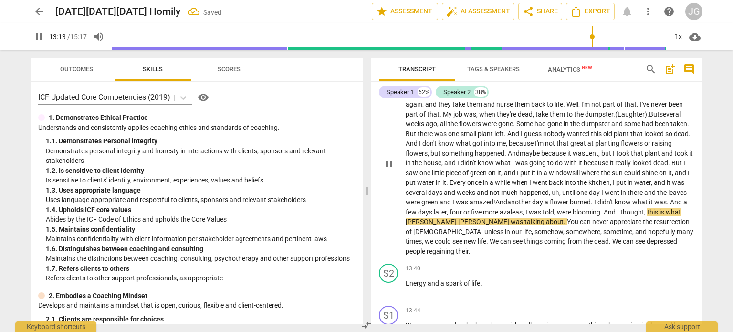
click at [609, 208] on span "And" at bounding box center [610, 212] width 13 height 8
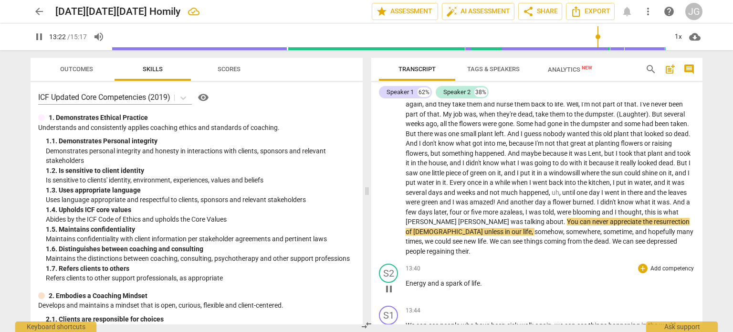
click at [406, 279] on span "Energy" at bounding box center [417, 283] width 22 height 8
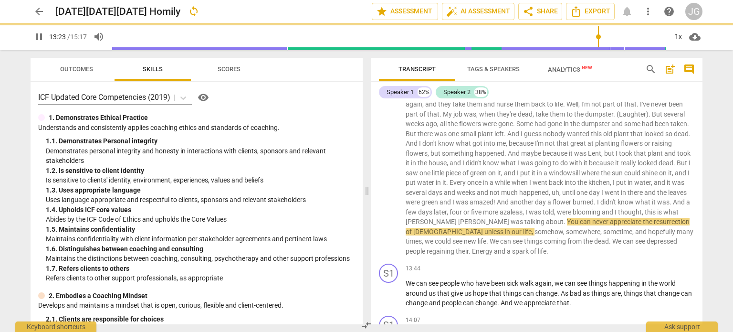
scroll to position [764, 0]
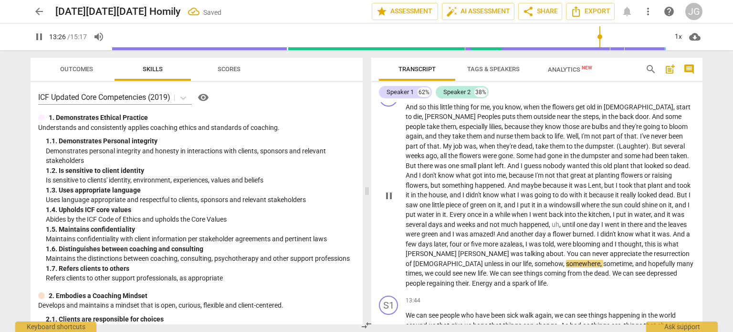
click at [494, 279] on span "Energy" at bounding box center [483, 283] width 22 height 8
type input "807"
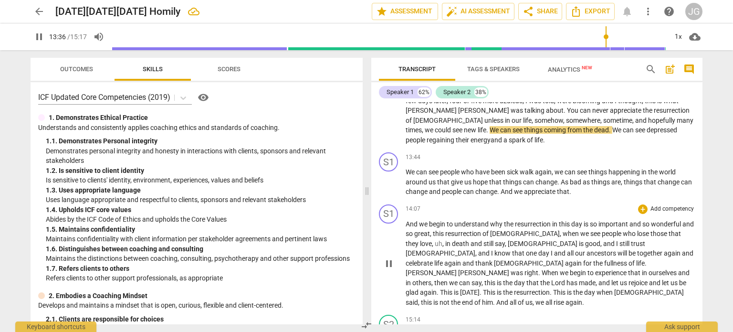
scroll to position [860, 0]
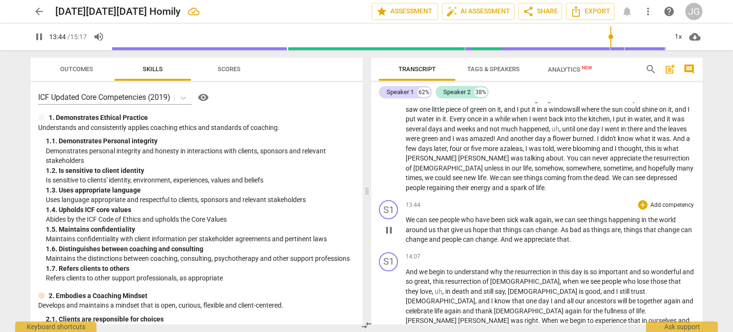
click at [407, 216] on span "We" at bounding box center [411, 220] width 11 height 8
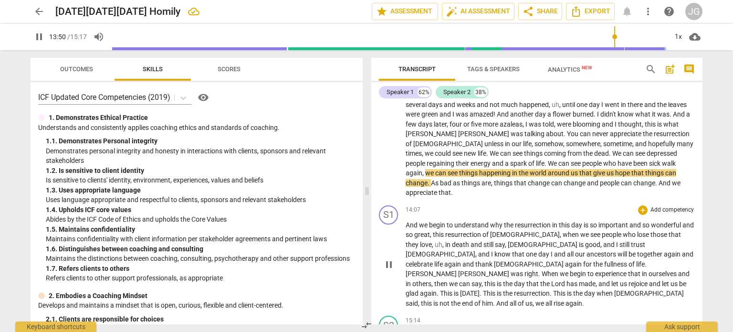
scroll to position [900, 0]
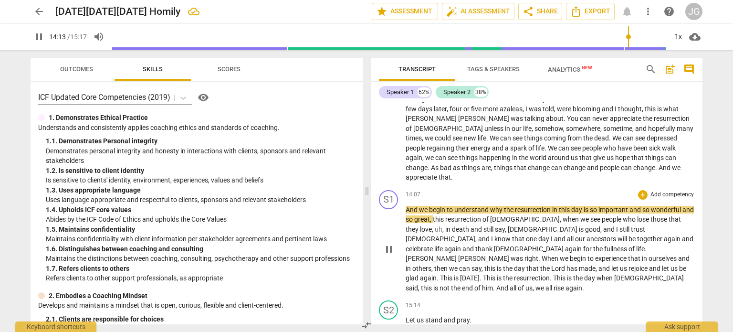
click at [518, 206] on span "resurrection" at bounding box center [533, 210] width 37 height 8
type input "854"
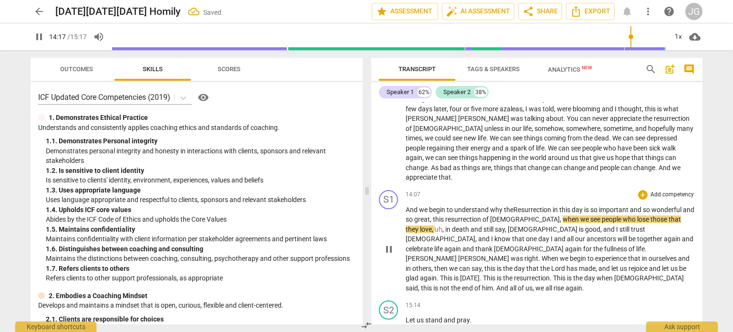
click at [462, 215] on span "resurrection" at bounding box center [464, 219] width 37 height 8
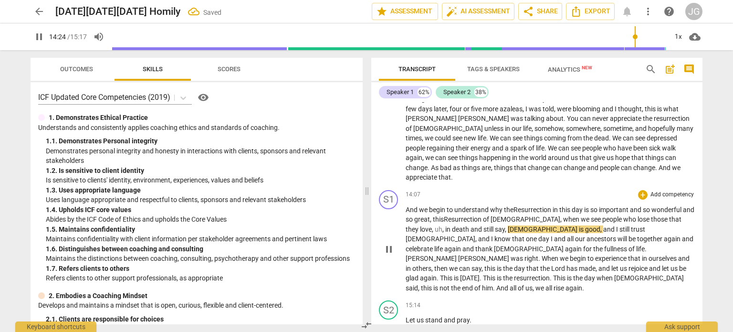
click at [686, 205] on p "And we begin to understand why the R esurrection in this day is so important an…" at bounding box center [550, 249] width 289 height 88
click at [497, 284] on span "." at bounding box center [494, 288] width 3 height 8
click at [482, 284] on span "him" at bounding box center [487, 288] width 11 height 8
click at [615, 274] on span "[DEMOGRAPHIC_DATA]" at bounding box center [650, 278] width 70 height 8
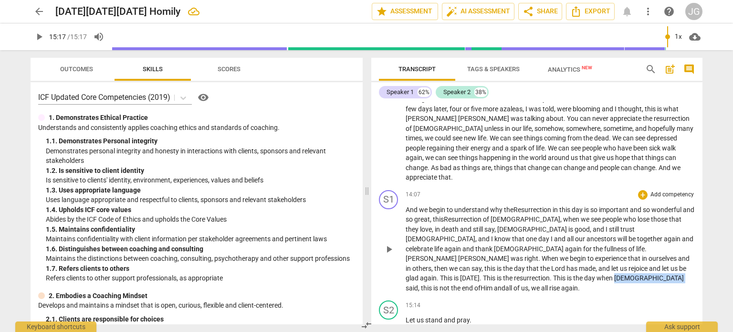
click at [615, 274] on span "[DEMOGRAPHIC_DATA]" at bounding box center [650, 278] width 70 height 8
click at [529, 284] on span "," at bounding box center [530, 288] width 3 height 8
type input "917"
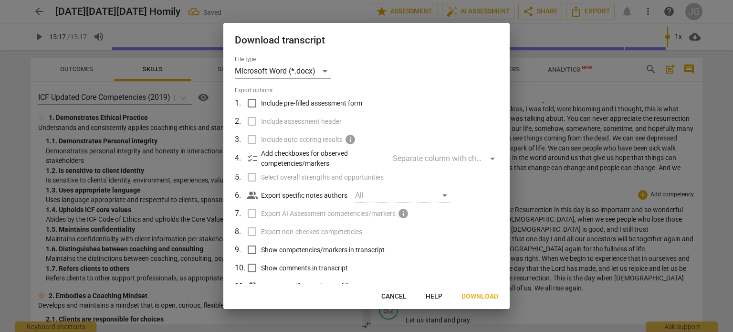
click at [481, 295] on span "Download" at bounding box center [480, 297] width 37 height 10
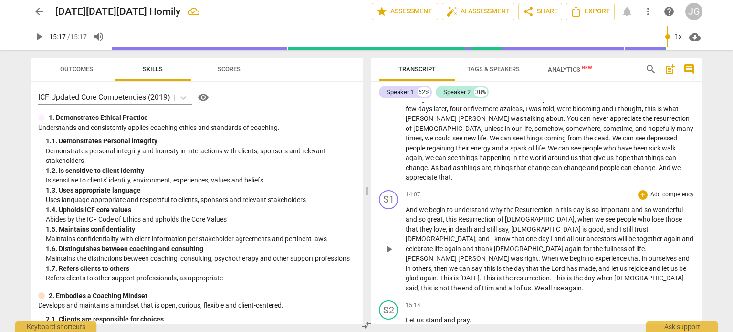
click at [38, 10] on span "arrow_back" at bounding box center [38, 11] width 11 height 11
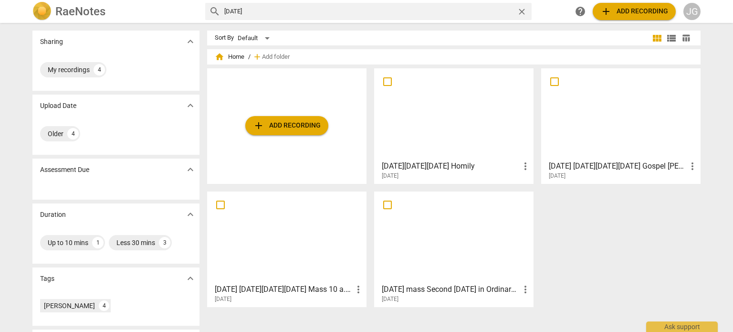
click at [598, 137] on div at bounding box center [621, 114] width 153 height 85
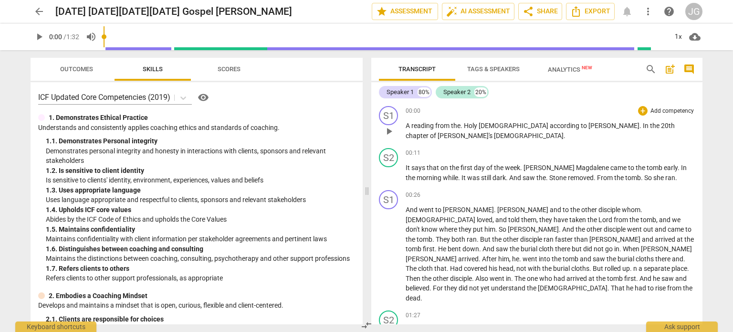
click at [387, 129] on span "play_arrow" at bounding box center [388, 131] width 11 height 11
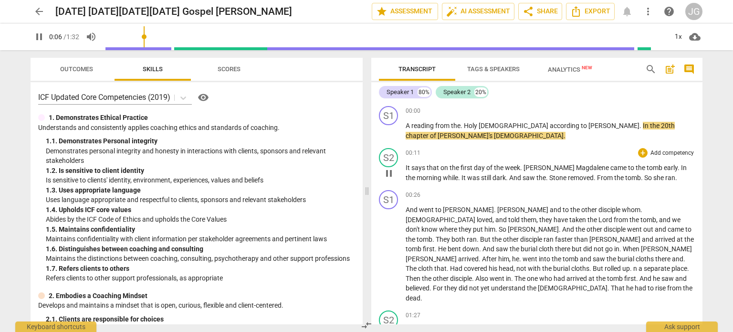
click at [406, 168] on span "It" at bounding box center [409, 168] width 6 height 8
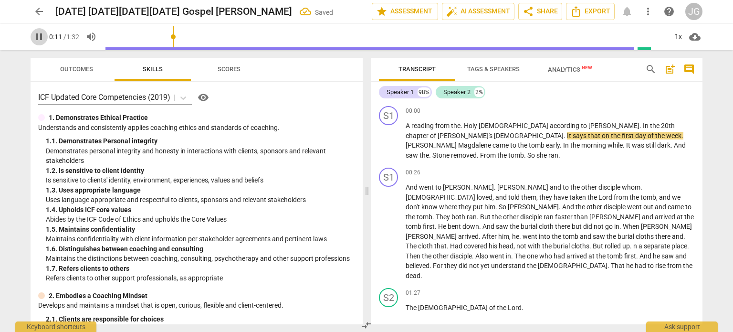
click at [37, 36] on span "pause" at bounding box center [38, 36] width 11 height 11
type input "12"
click at [291, 11] on div "[DATE] [DATE][DATE][DATE] Gospel [PERSON_NAME] edit" at bounding box center [209, 11] width 309 height 17
click at [235, 9] on h2 "[DATE] [DATE][DATE][DATE] Gospel [PERSON_NAME]" at bounding box center [173, 12] width 237 height 12
click at [322, 10] on span "edit" at bounding box center [327, 11] width 11 height 11
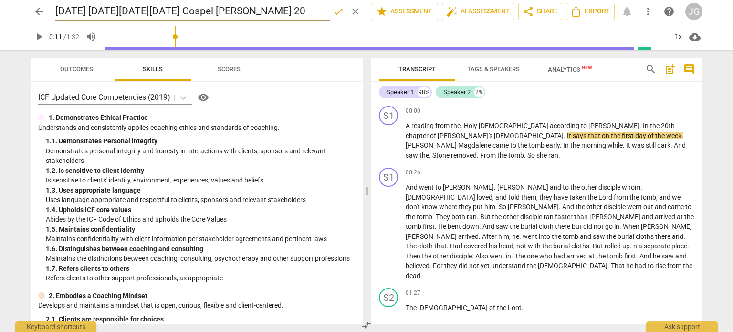
type input "[DATE] [DATE][DATE][DATE] Gospel [PERSON_NAME] 20"
click at [39, 11] on span "arrow_back" at bounding box center [38, 11] width 11 height 11
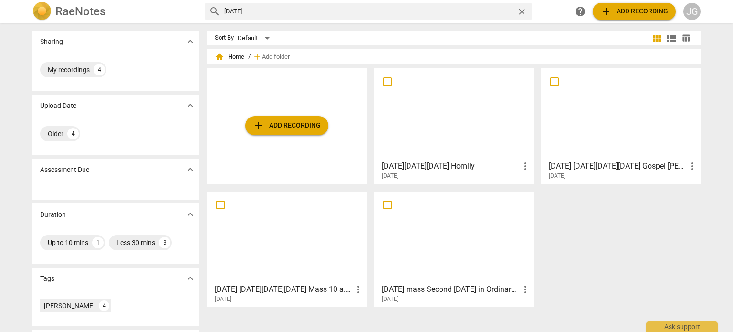
click at [434, 165] on h3 "[DATE][DATE][DATE] Homily" at bounding box center [451, 165] width 138 height 11
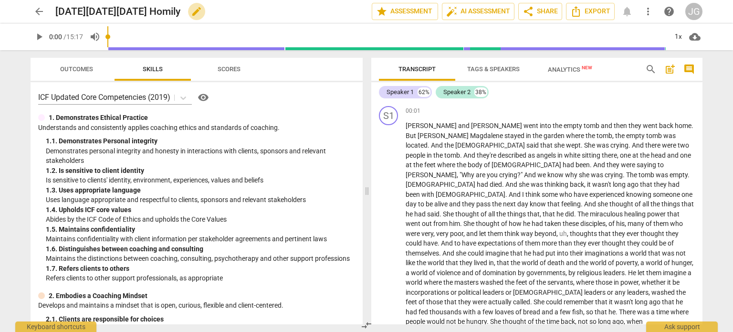
click at [202, 11] on span "edit" at bounding box center [196, 11] width 11 height 11
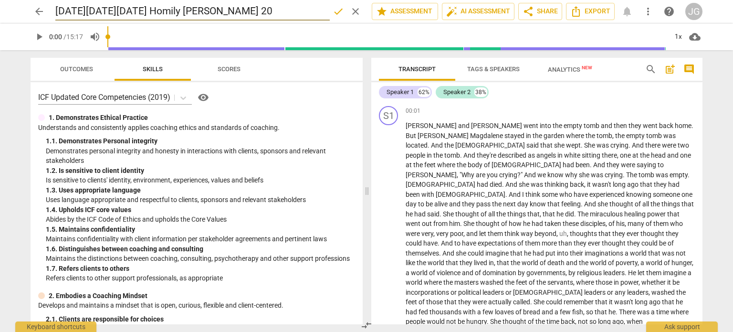
type input "[DATE][DATE][DATE] Homily [PERSON_NAME] 20"
click at [37, 15] on span "arrow_back" at bounding box center [38, 11] width 11 height 11
